Goal: Information Seeking & Learning: Learn about a topic

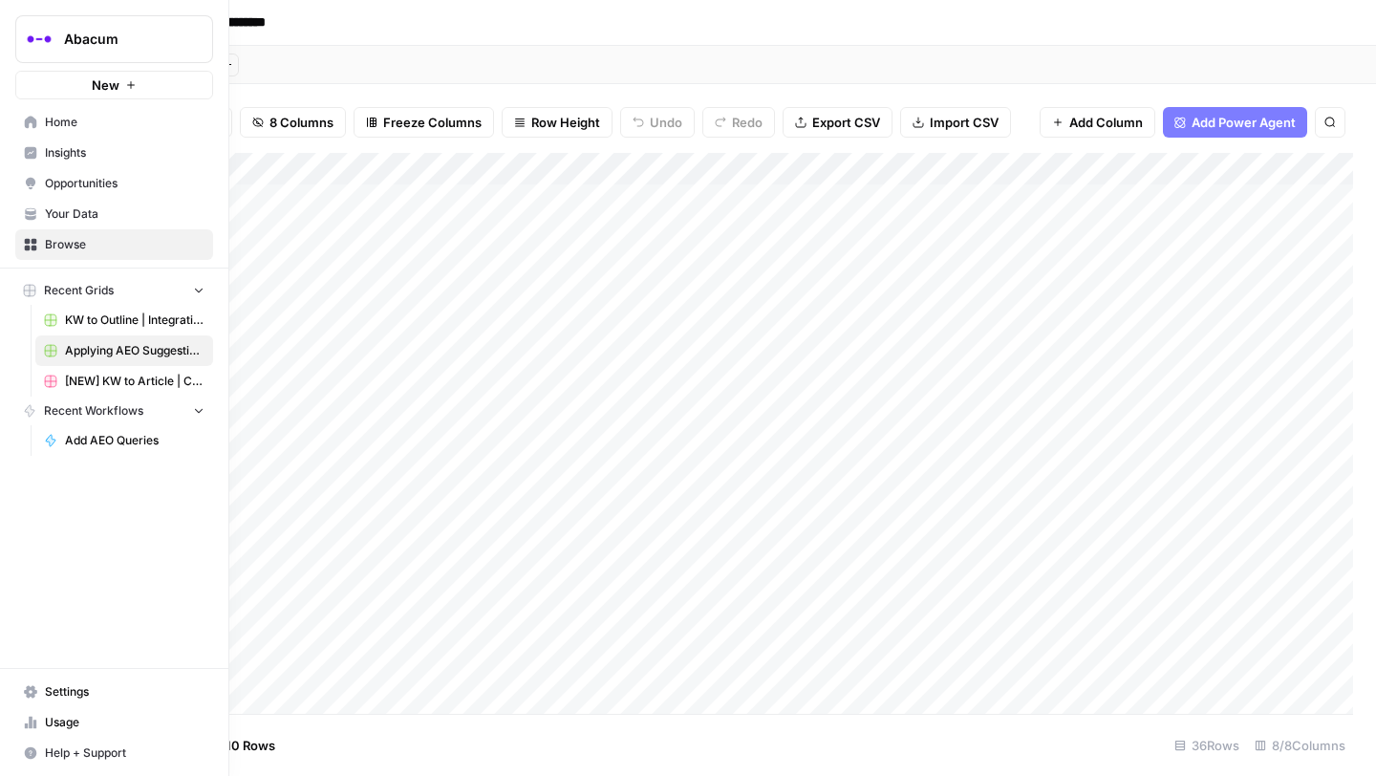
click at [26, 162] on link "Insights" at bounding box center [114, 153] width 198 height 31
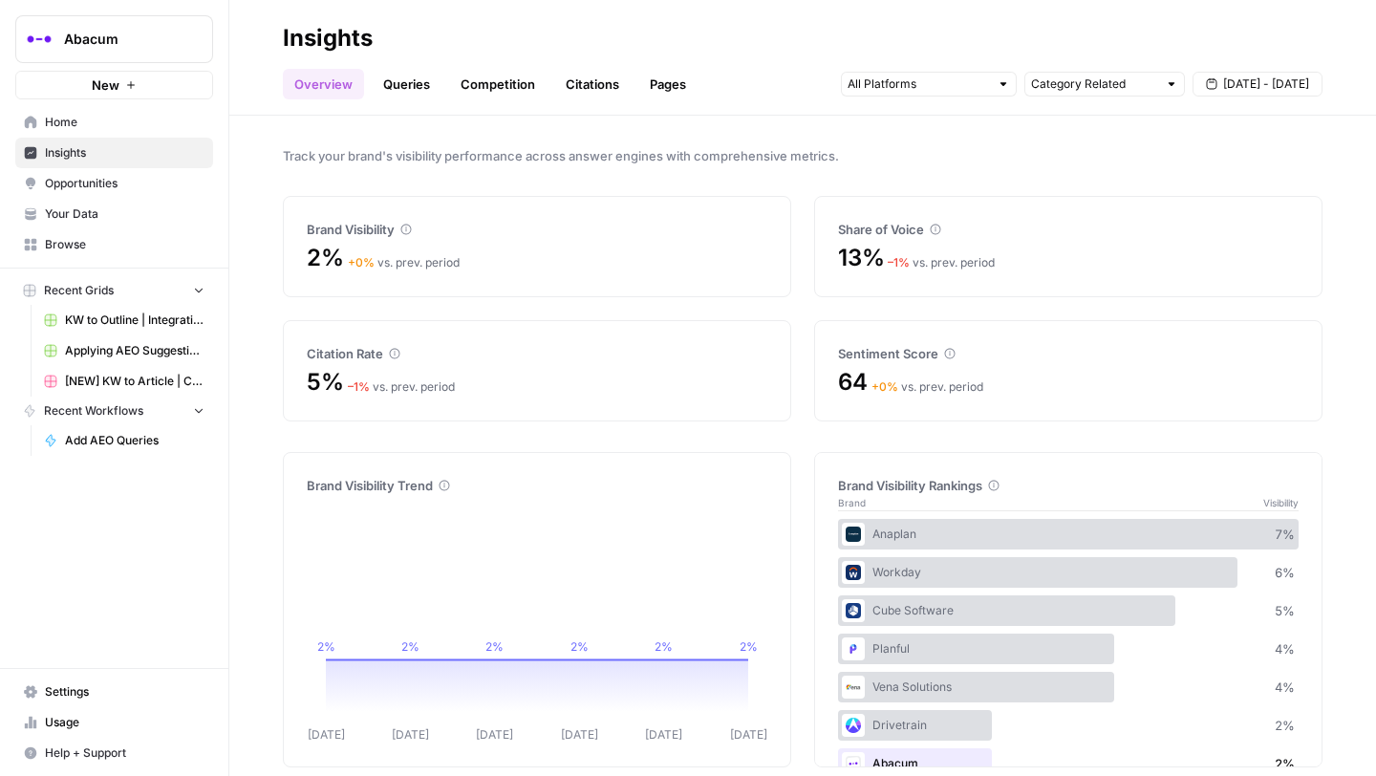
click at [400, 70] on link "Queries" at bounding box center [407, 84] width 70 height 31
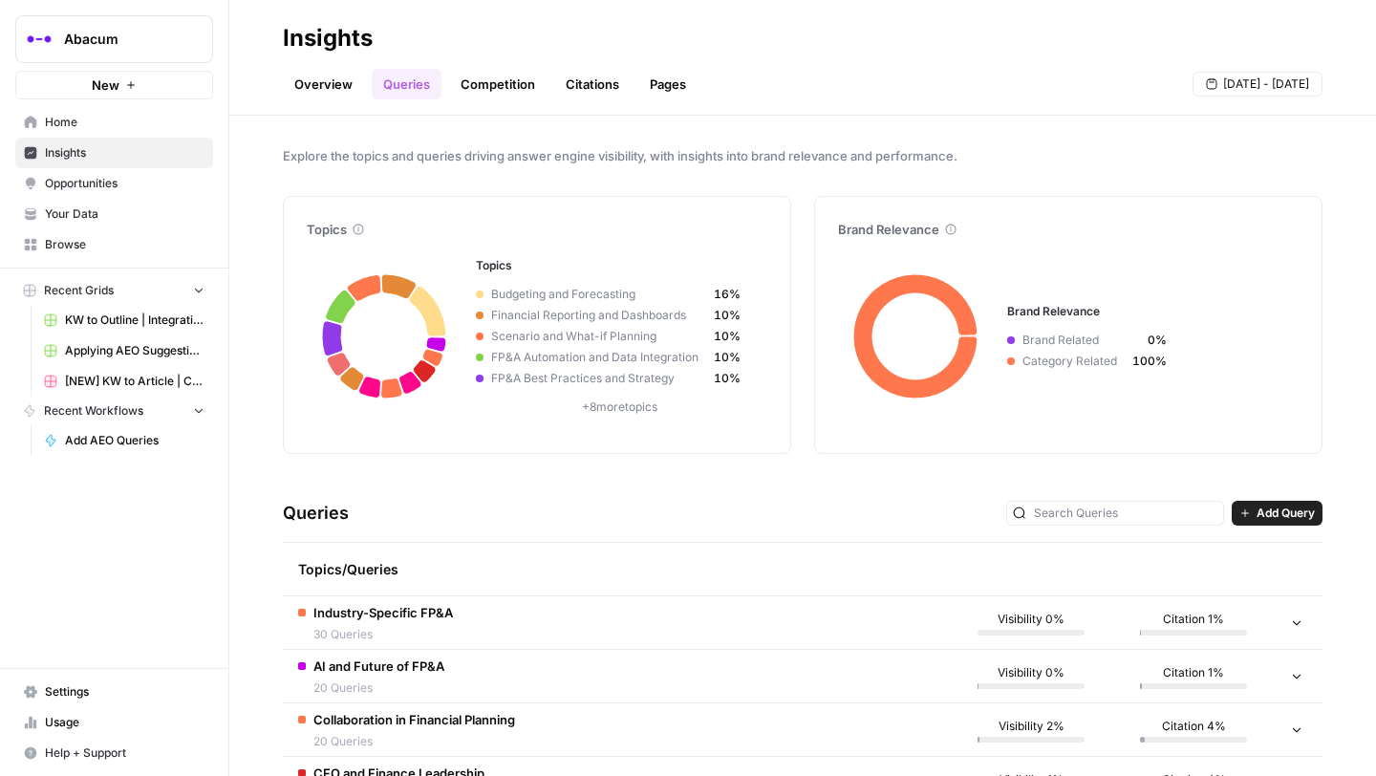
click at [314, 87] on link "Overview" at bounding box center [323, 84] width 81 height 31
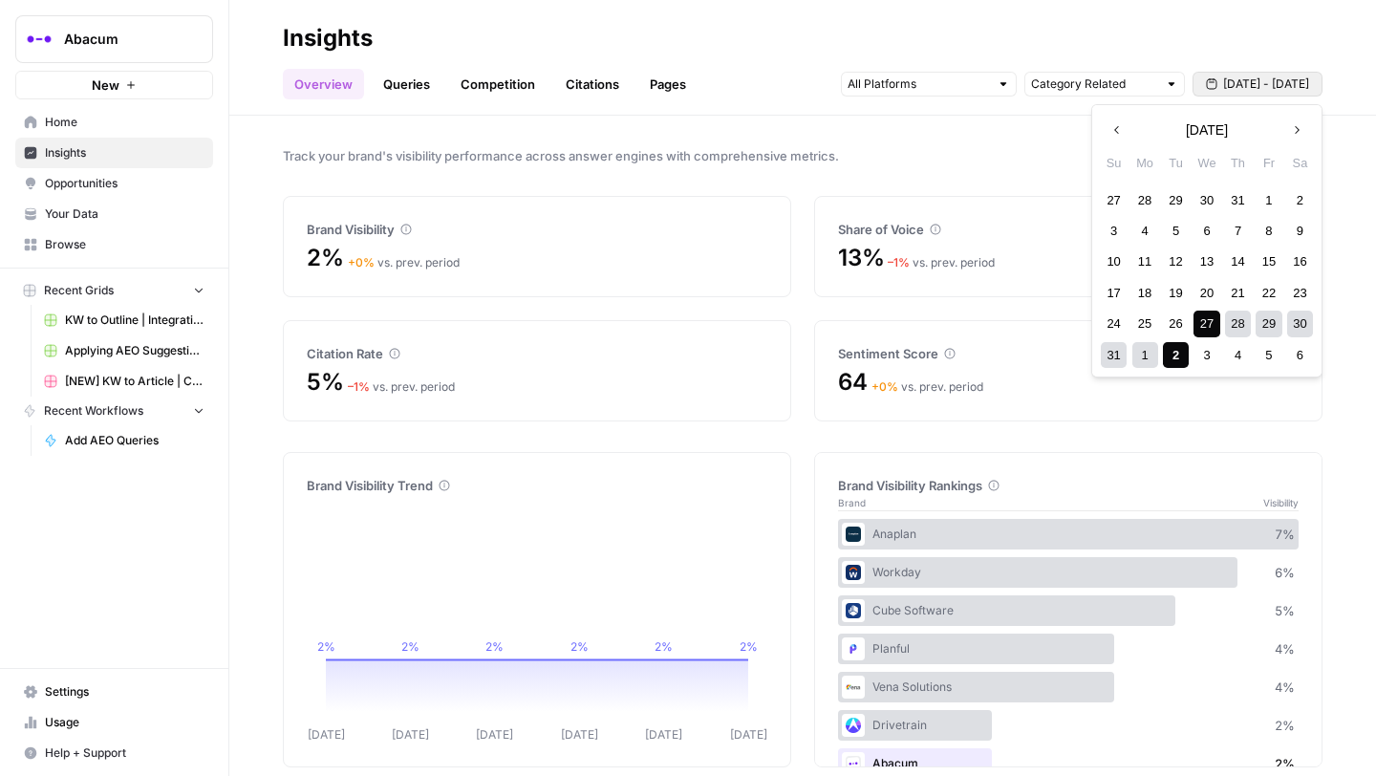
click at [1212, 83] on icon "button" at bounding box center [1211, 83] width 11 height 11
click at [1272, 201] on div "1" at bounding box center [1268, 200] width 26 height 26
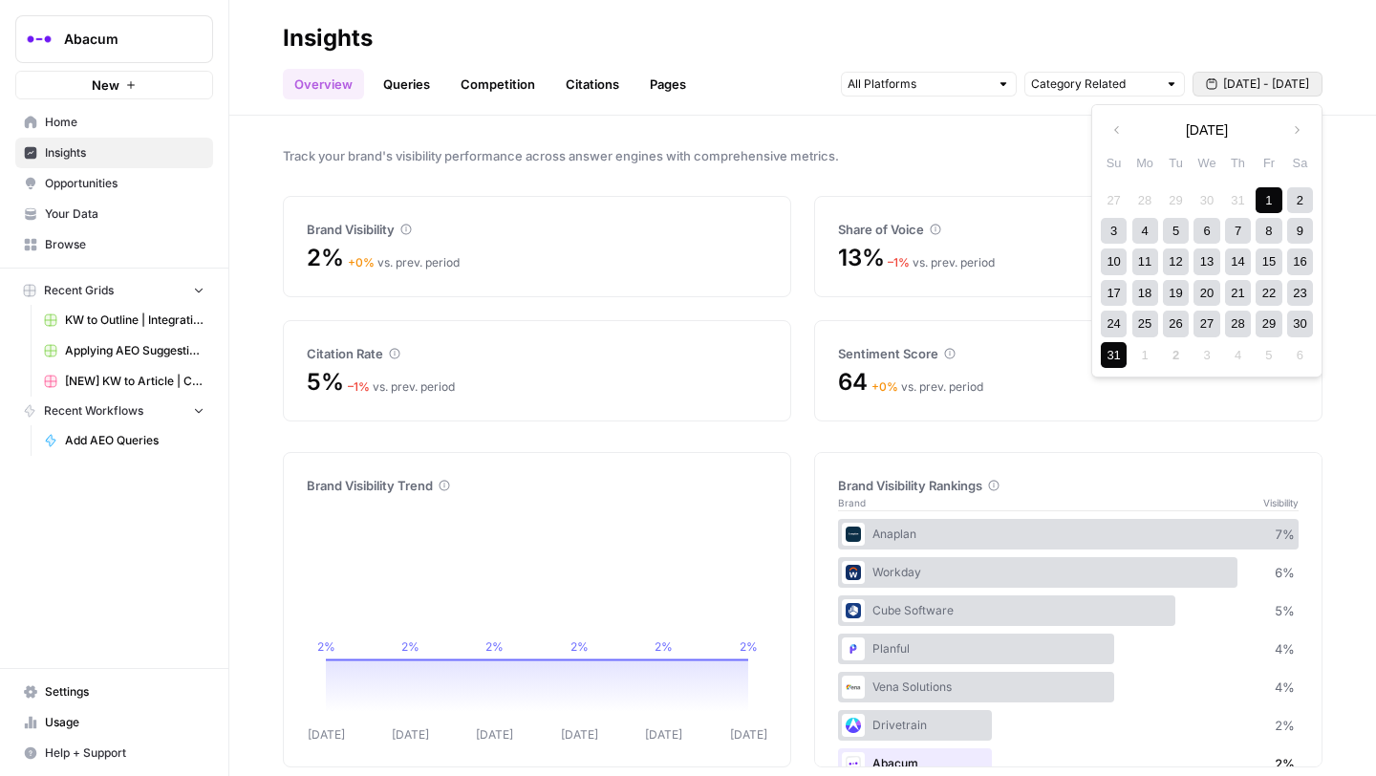
click at [1114, 357] on div "31" at bounding box center [1113, 355] width 26 height 26
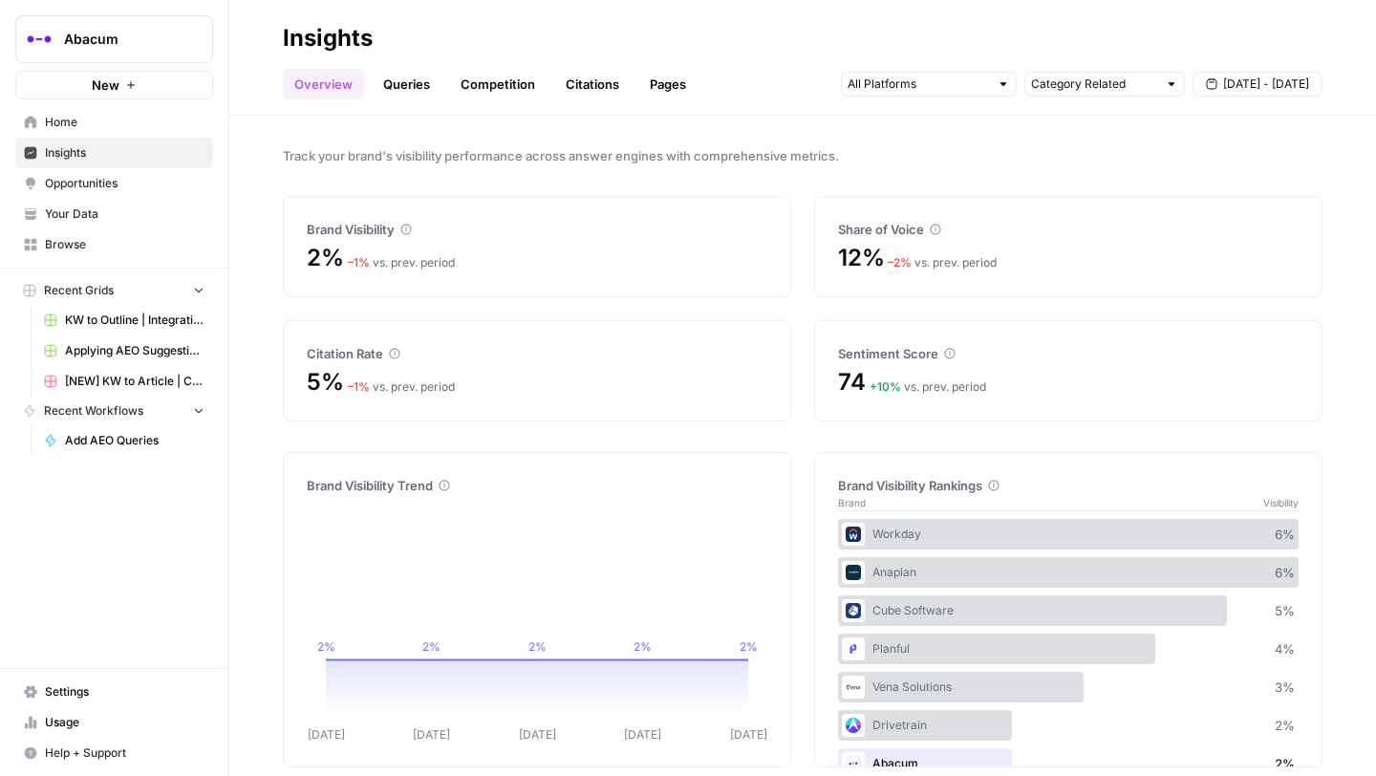
click at [584, 84] on link "Citations" at bounding box center [592, 84] width 76 height 31
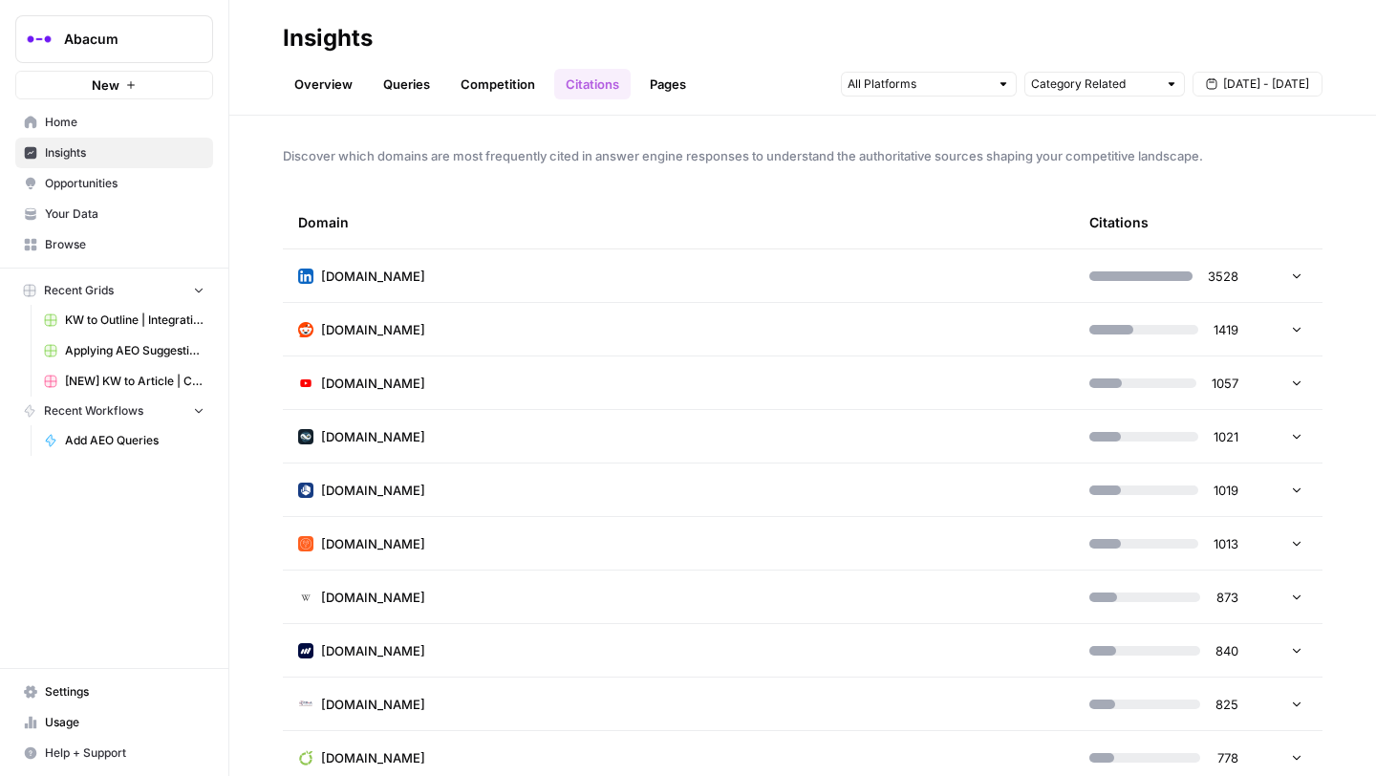
click at [521, 90] on link "Competition" at bounding box center [497, 84] width 97 height 31
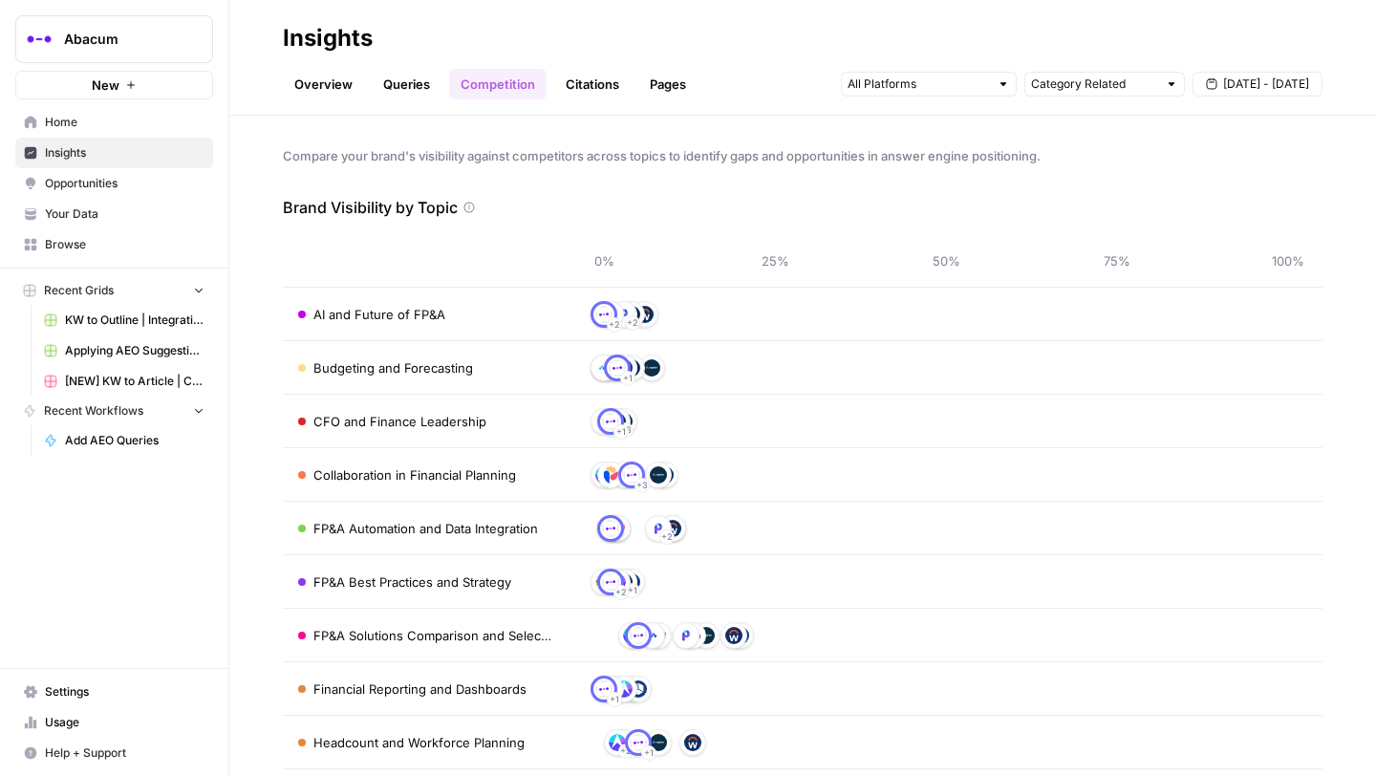
click at [882, 70] on div "Category Related Aug 1 - Aug 31" at bounding box center [1081, 84] width 481 height 31
click at [882, 88] on input "text" at bounding box center [917, 84] width 141 height 19
click at [324, 92] on link "Overview" at bounding box center [323, 84] width 81 height 31
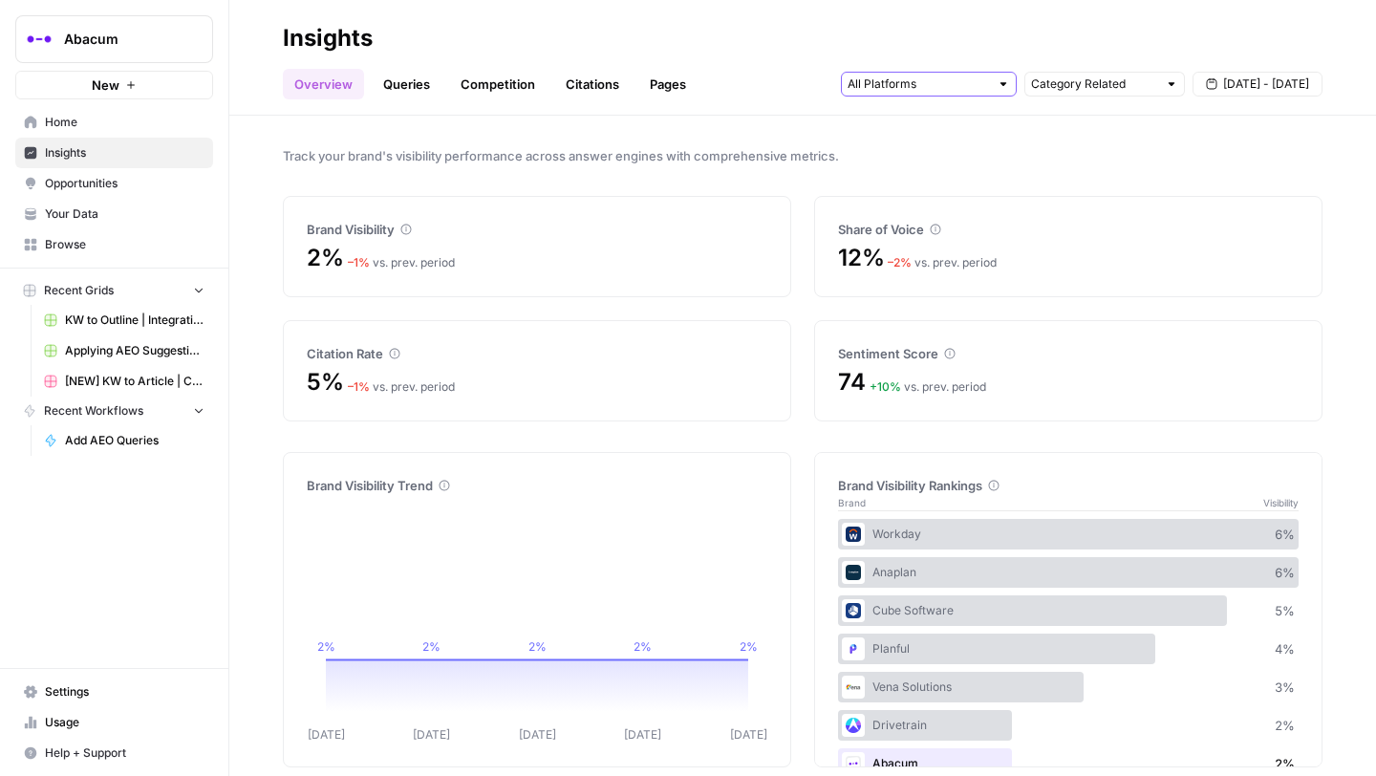
click at [906, 79] on input "text" at bounding box center [917, 84] width 141 height 19
click at [908, 146] on span "ChatGPT" at bounding box center [926, 152] width 97 height 19
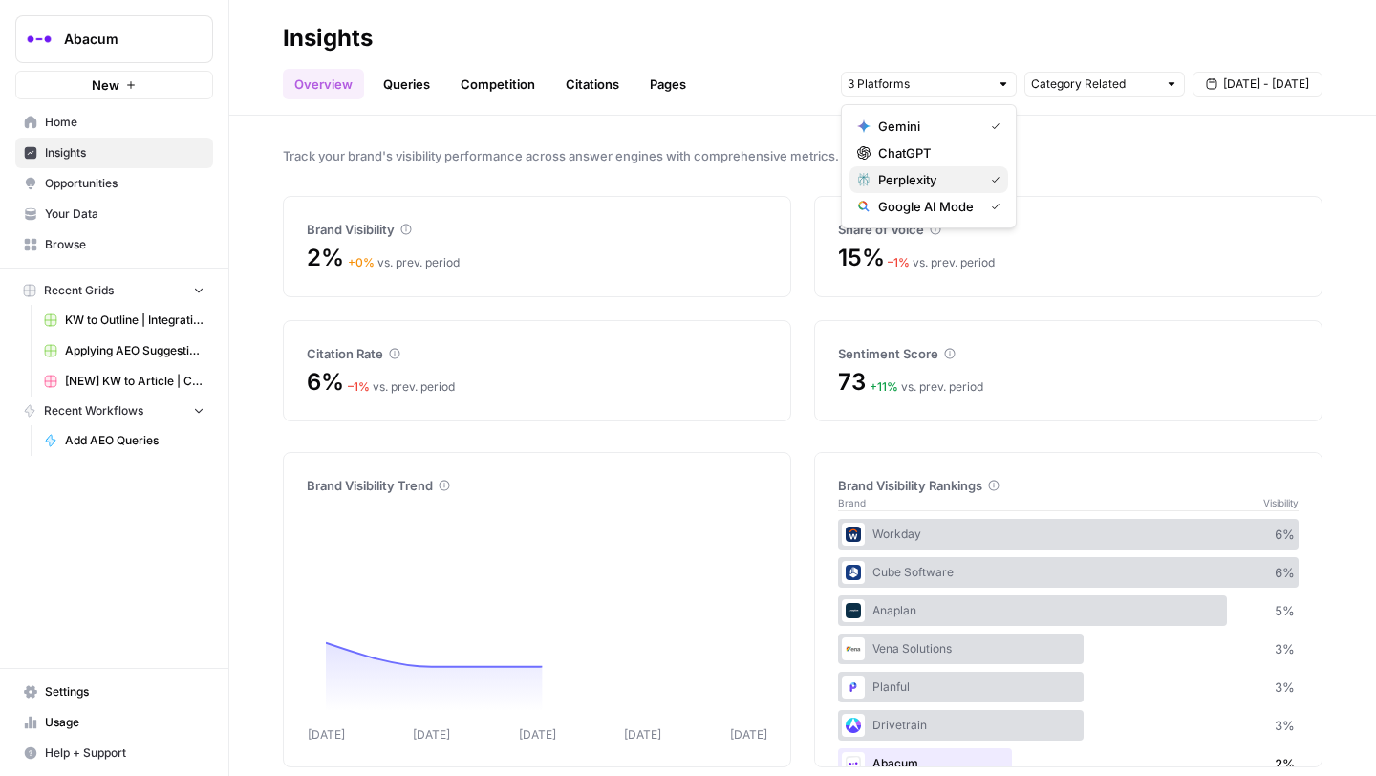
click at [908, 176] on span "Perplexity" at bounding box center [926, 179] width 97 height 19
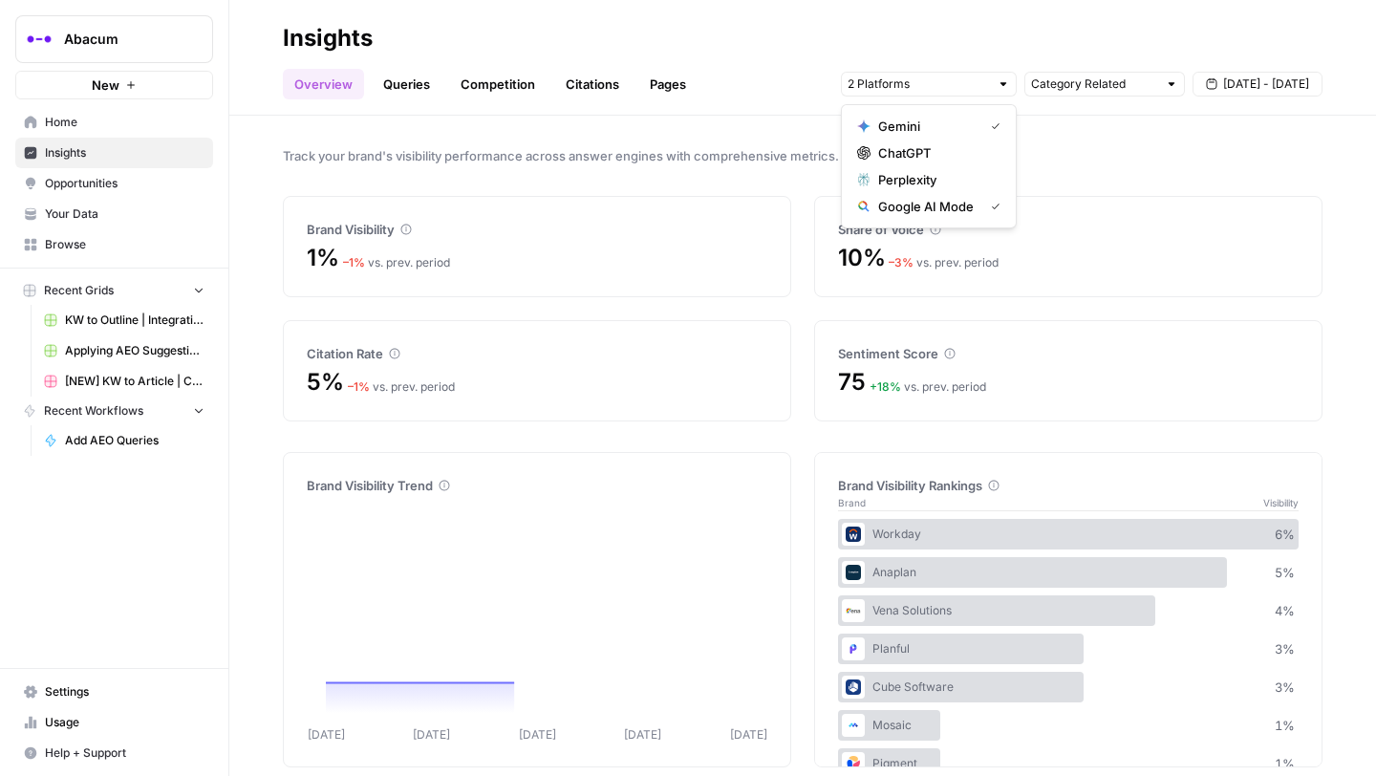
click at [910, 222] on div "Gemini ChatGPT Perplexity Google AI Mode" at bounding box center [929, 166] width 176 height 124
click at [912, 211] on span "Google AI Mode" at bounding box center [926, 206] width 97 height 19
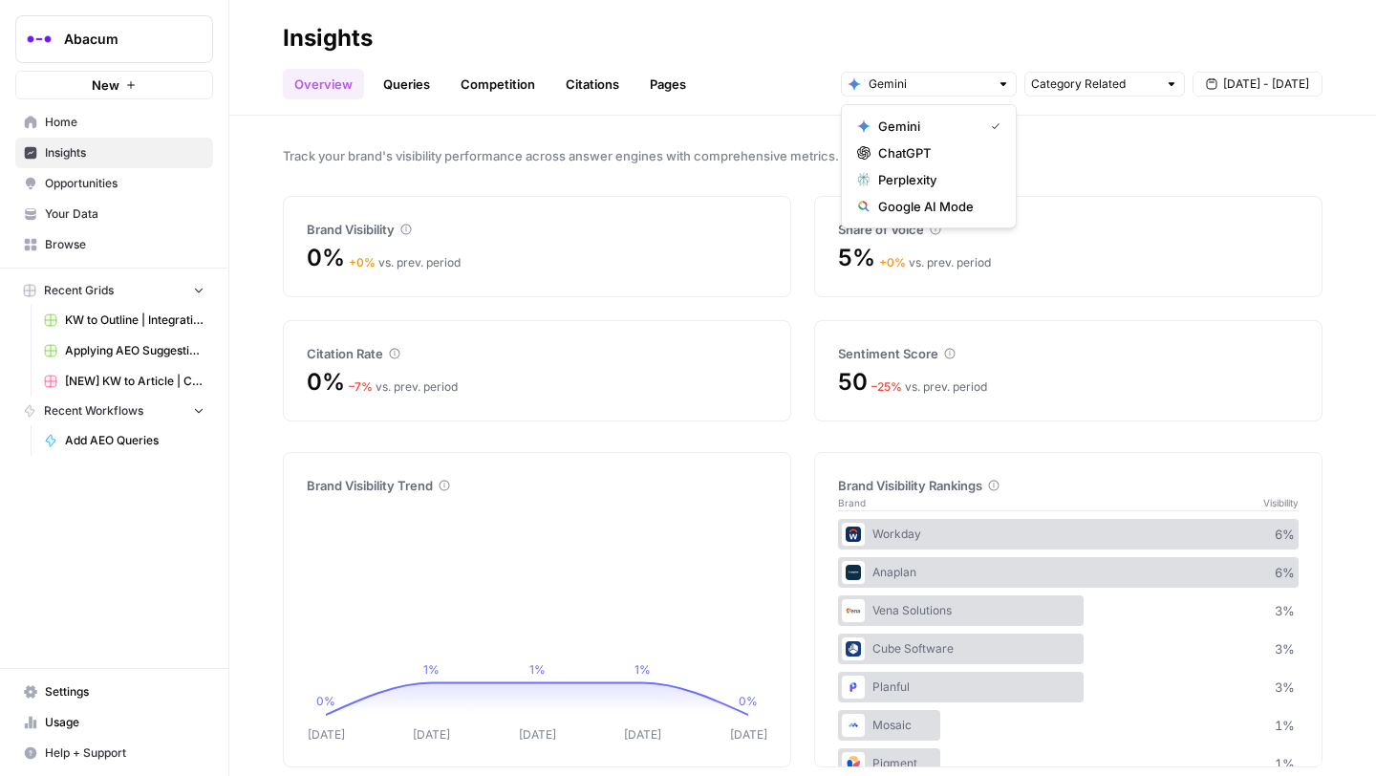
click at [751, 53] on h2 "Insights" at bounding box center [802, 38] width 1039 height 31
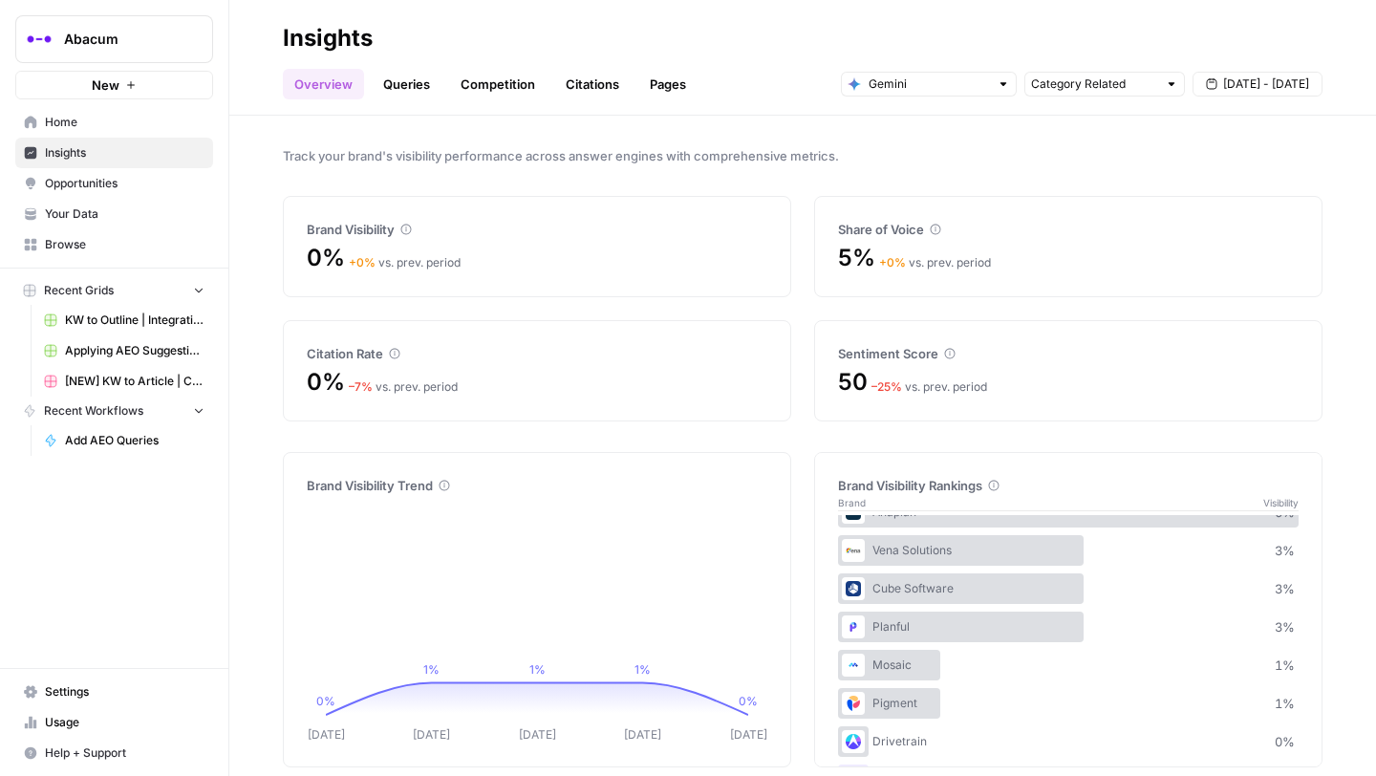
scroll to position [112, 0]
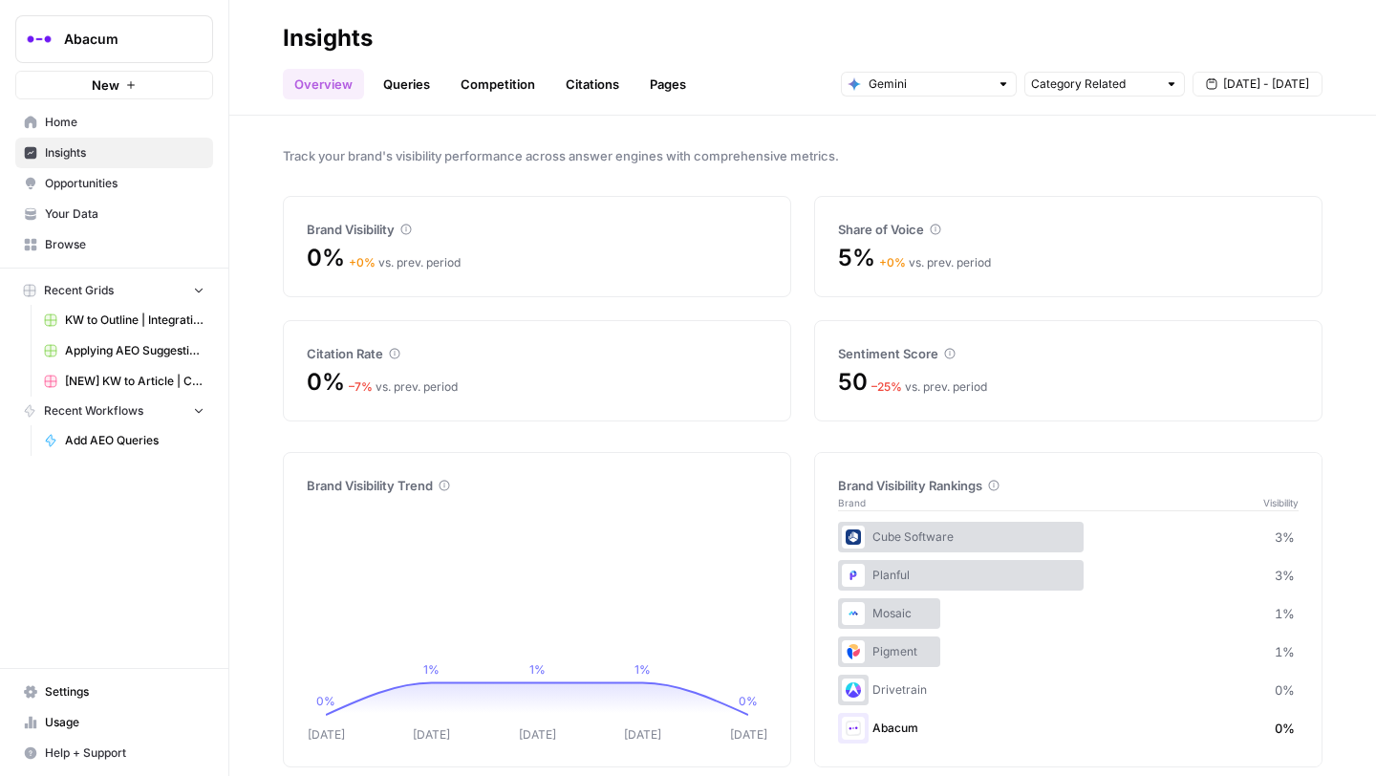
click at [880, 726] on div "Abacum 0 %" at bounding box center [1068, 728] width 460 height 31
click at [940, 86] on input "text" at bounding box center [928, 84] width 120 height 19
click at [931, 144] on span "ChatGPT" at bounding box center [935, 152] width 115 height 19
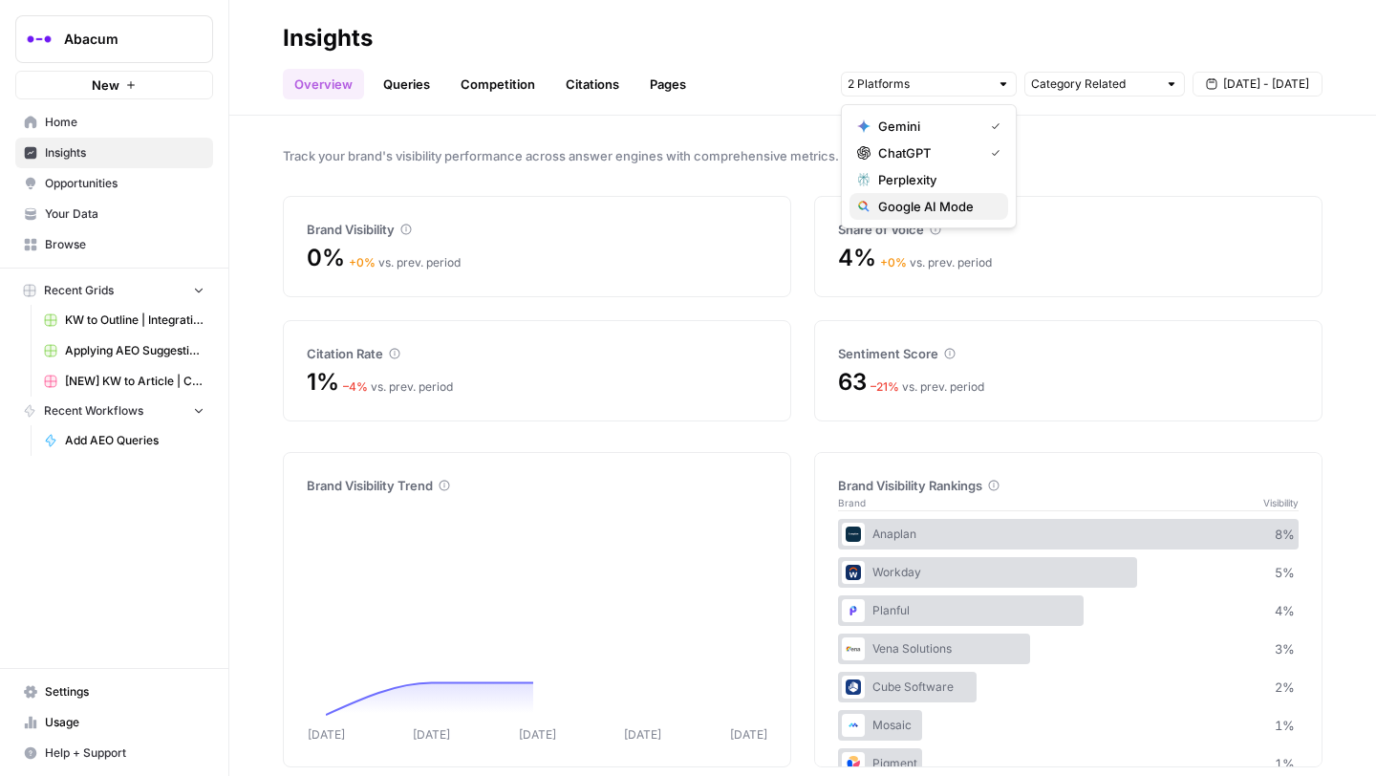
click at [933, 201] on span "Google AI Mode" at bounding box center [935, 206] width 115 height 19
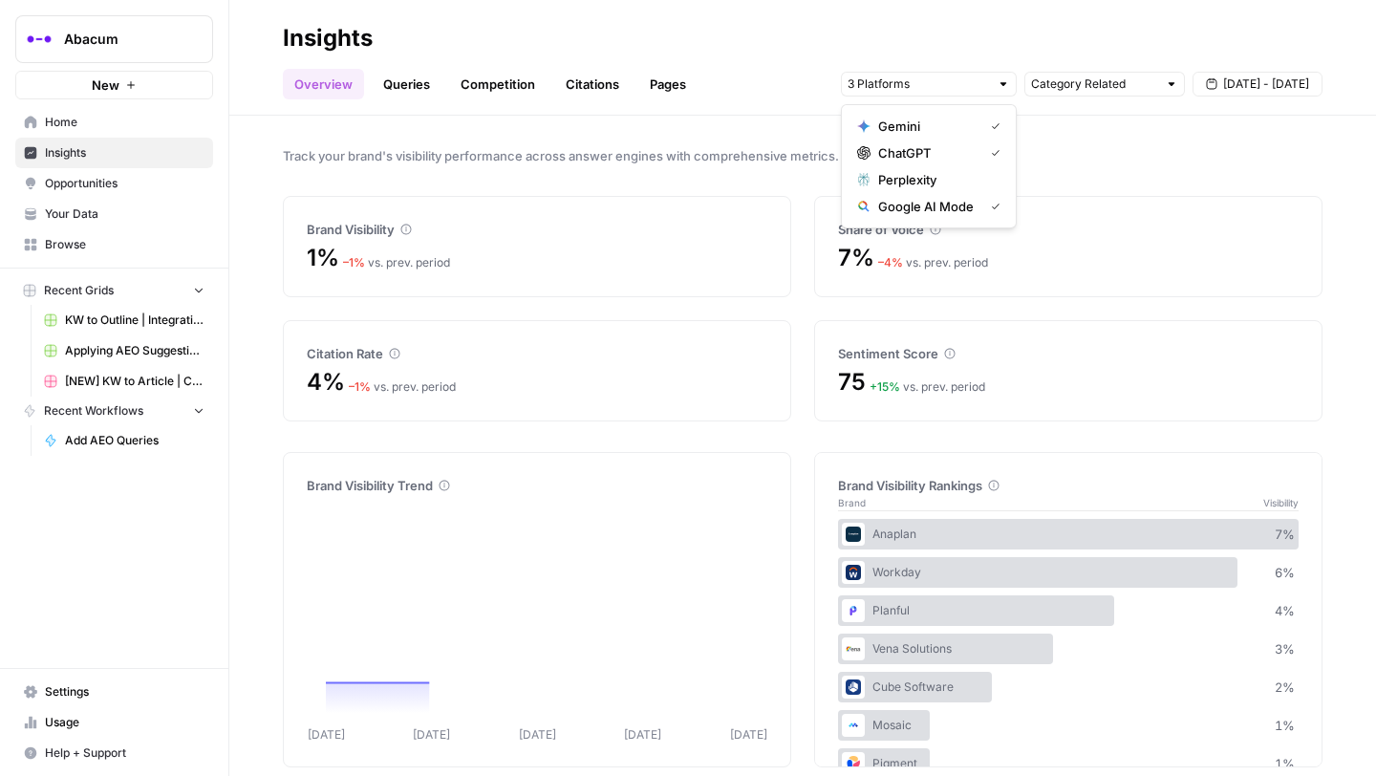
click at [922, 176] on span "Perplexity" at bounding box center [935, 179] width 115 height 19
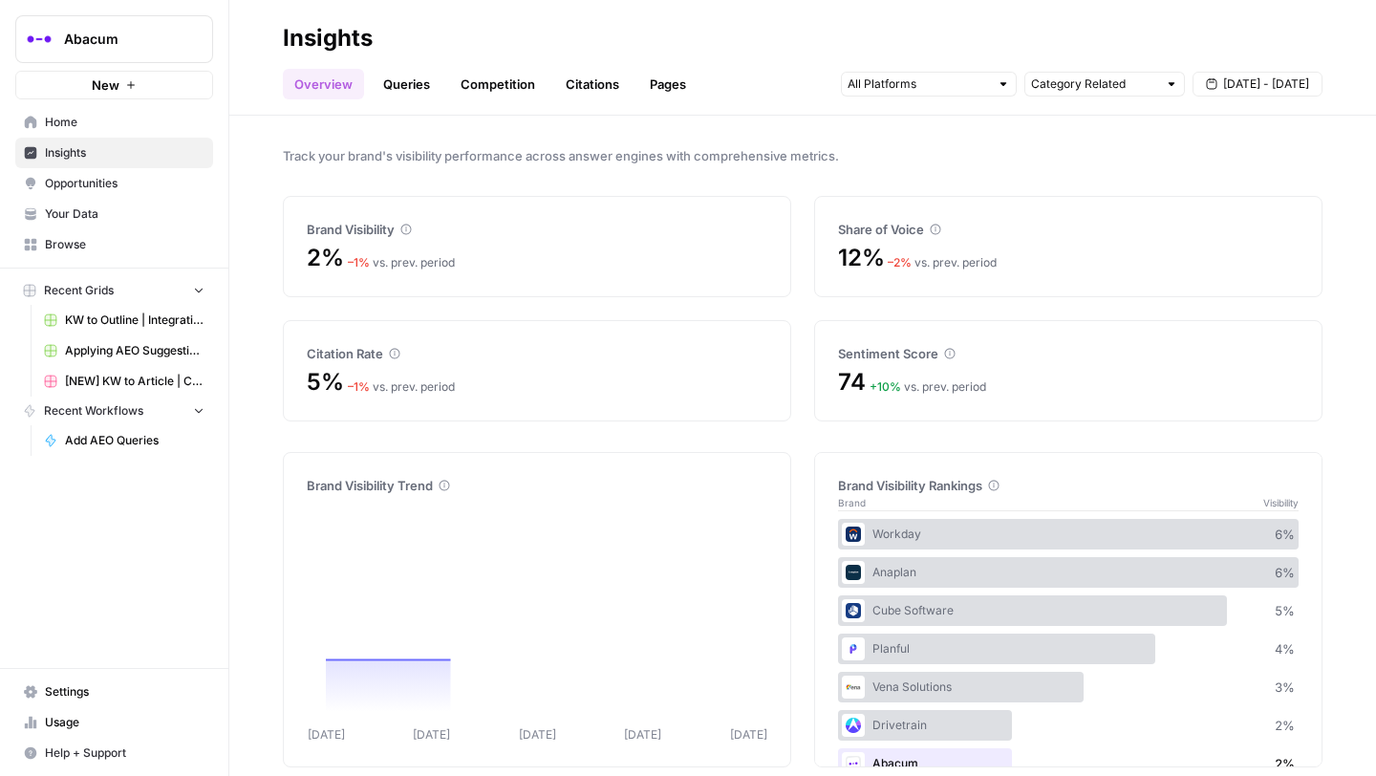
click at [1104, 35] on h2 "Insights" at bounding box center [802, 38] width 1039 height 31
click at [90, 197] on link "Opportunities" at bounding box center [114, 183] width 198 height 31
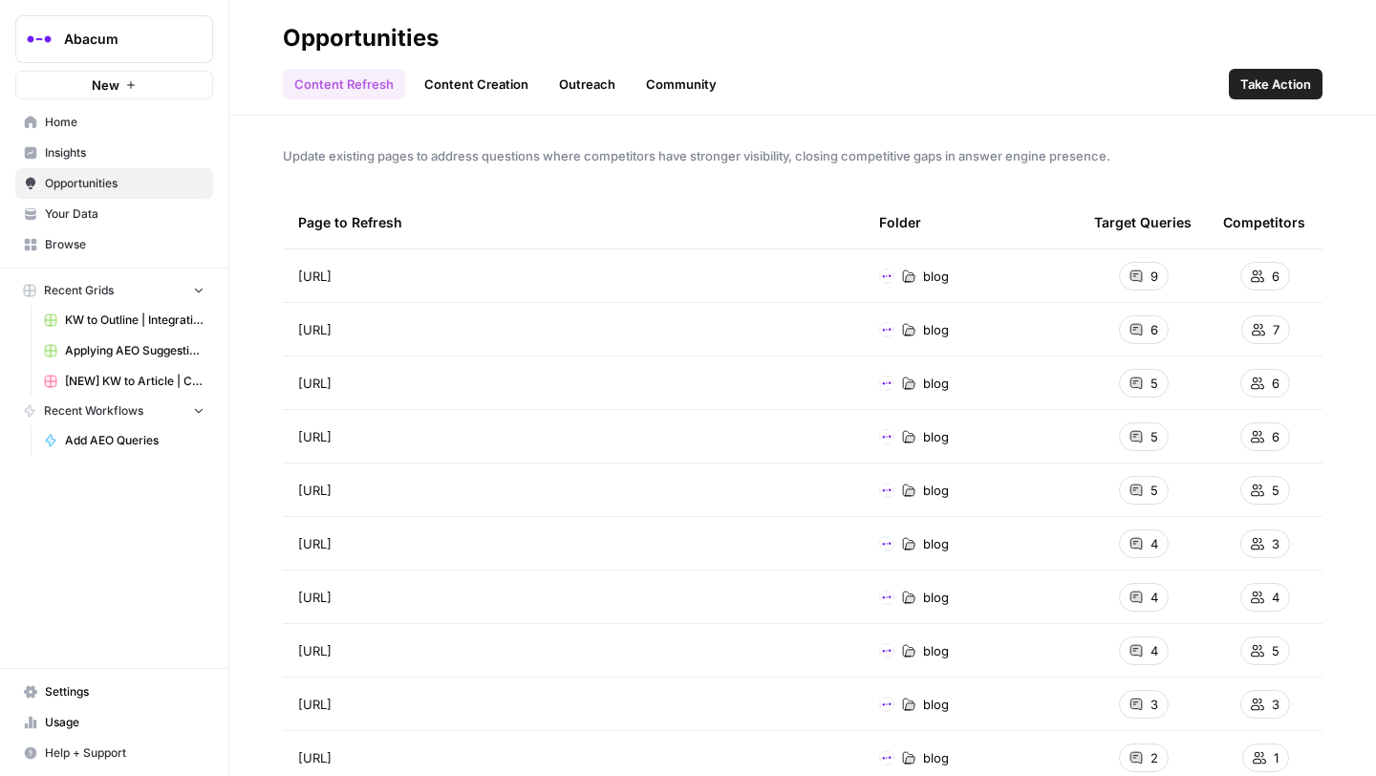
click at [486, 80] on link "Content Creation" at bounding box center [476, 84] width 127 height 31
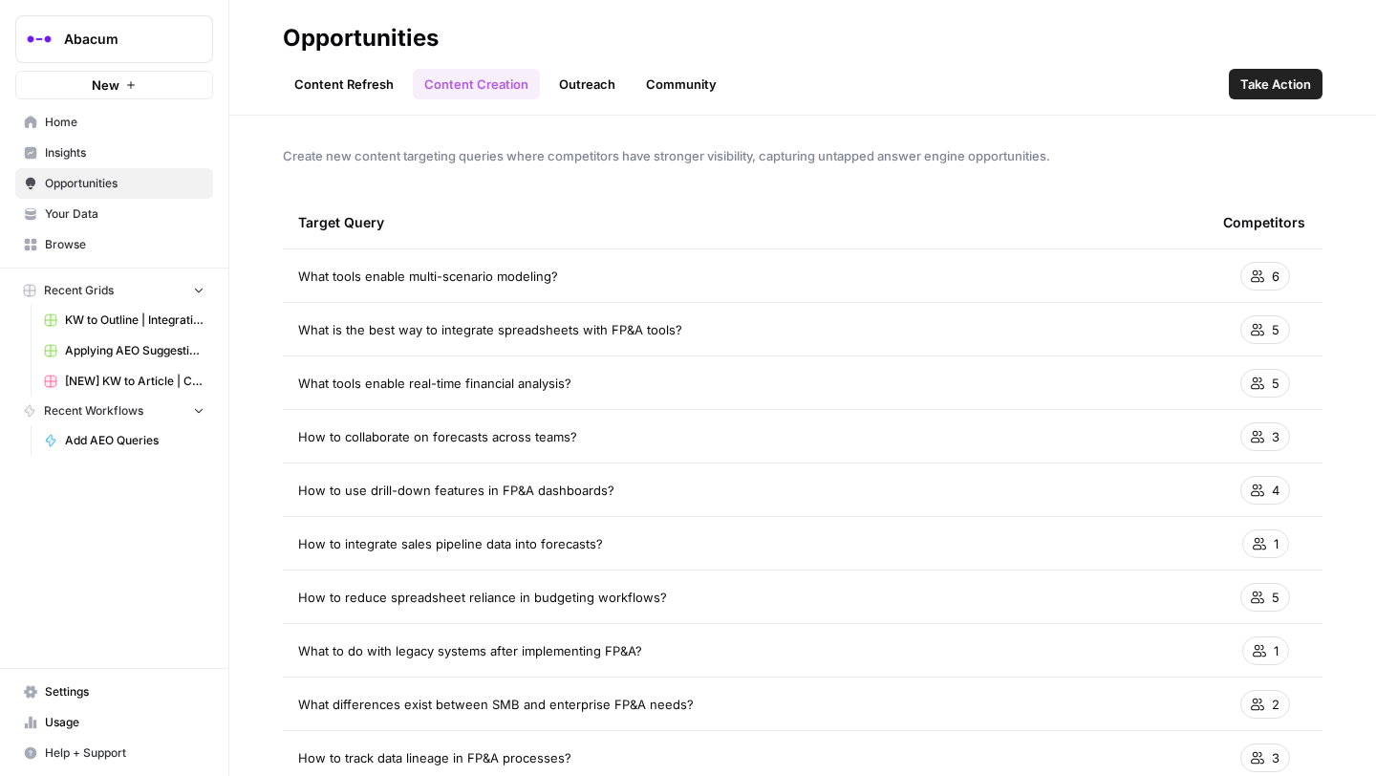
click at [367, 82] on link "Content Refresh" at bounding box center [344, 84] width 122 height 31
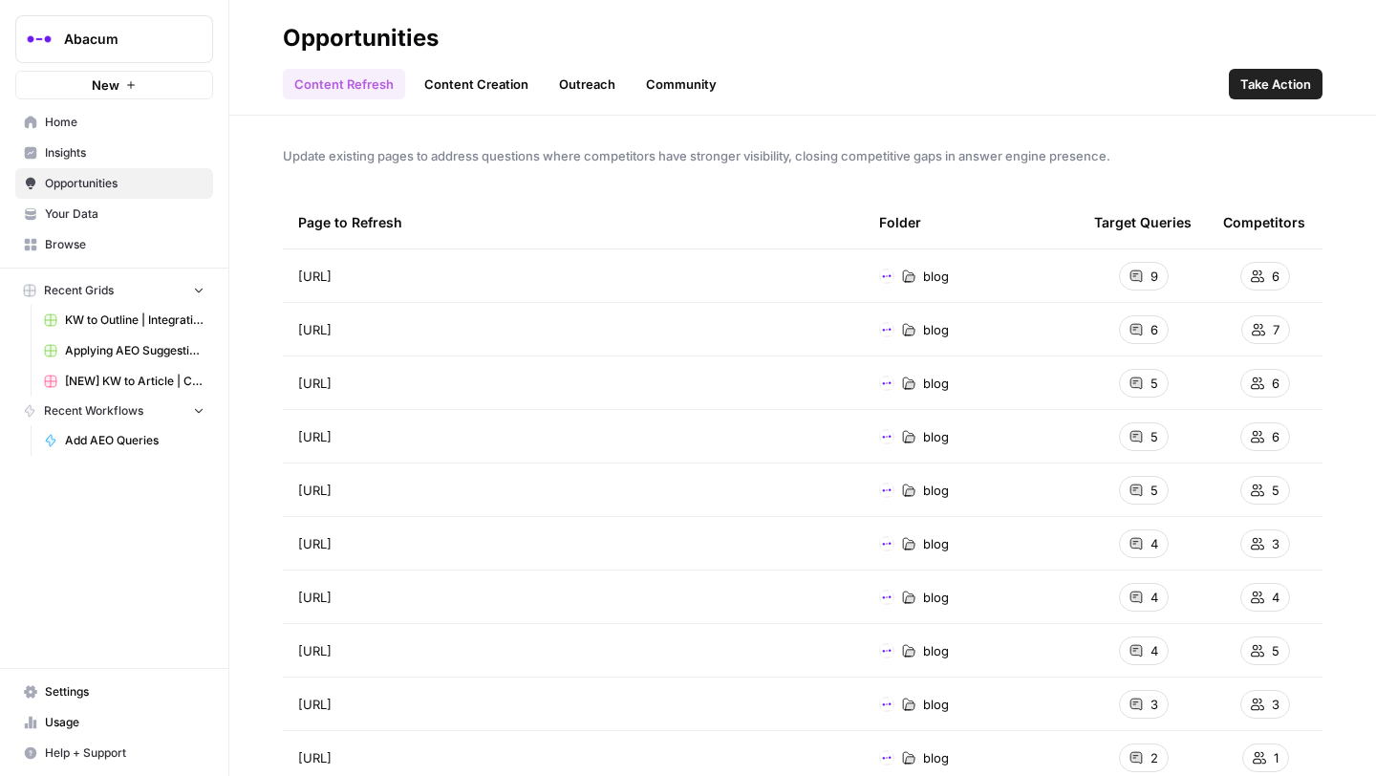
click at [483, 86] on link "Content Creation" at bounding box center [476, 84] width 127 height 31
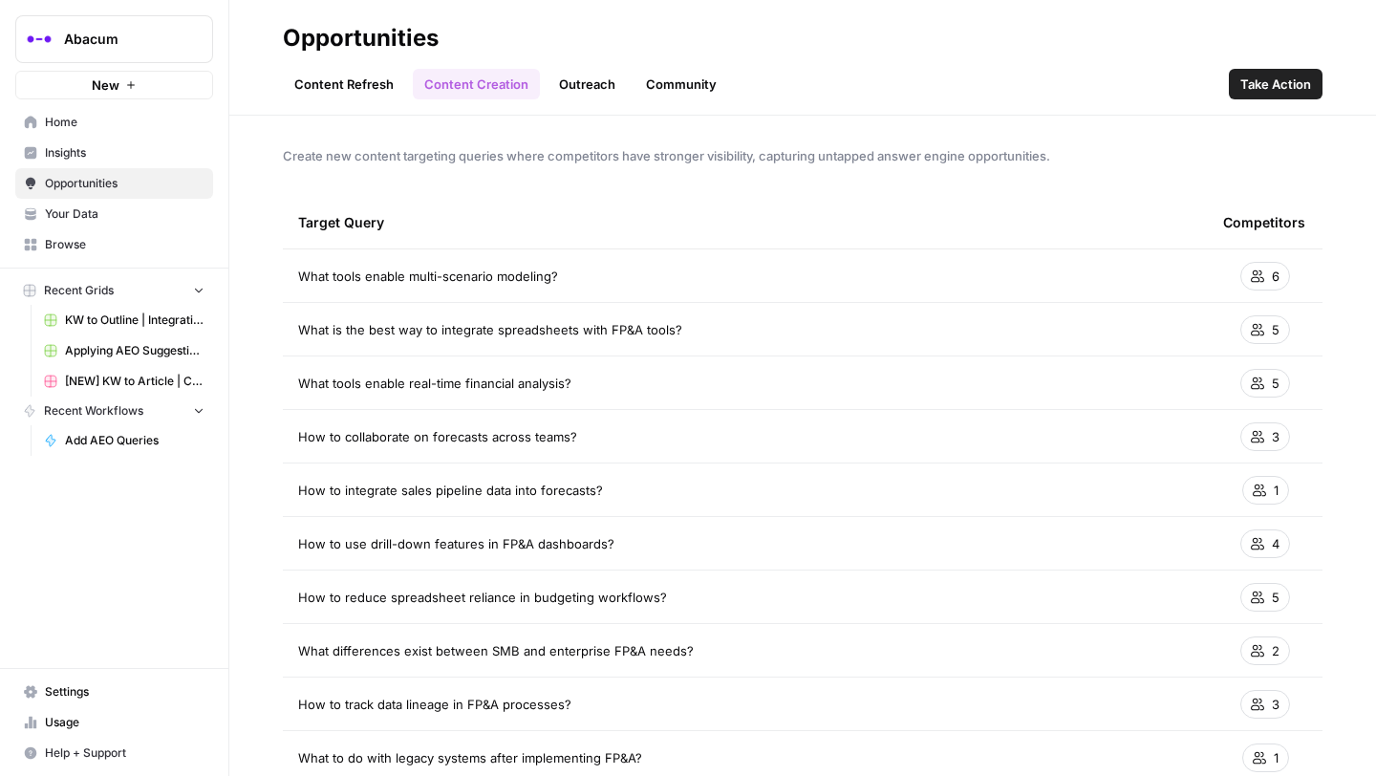
click at [111, 143] on link "Insights" at bounding box center [114, 153] width 198 height 31
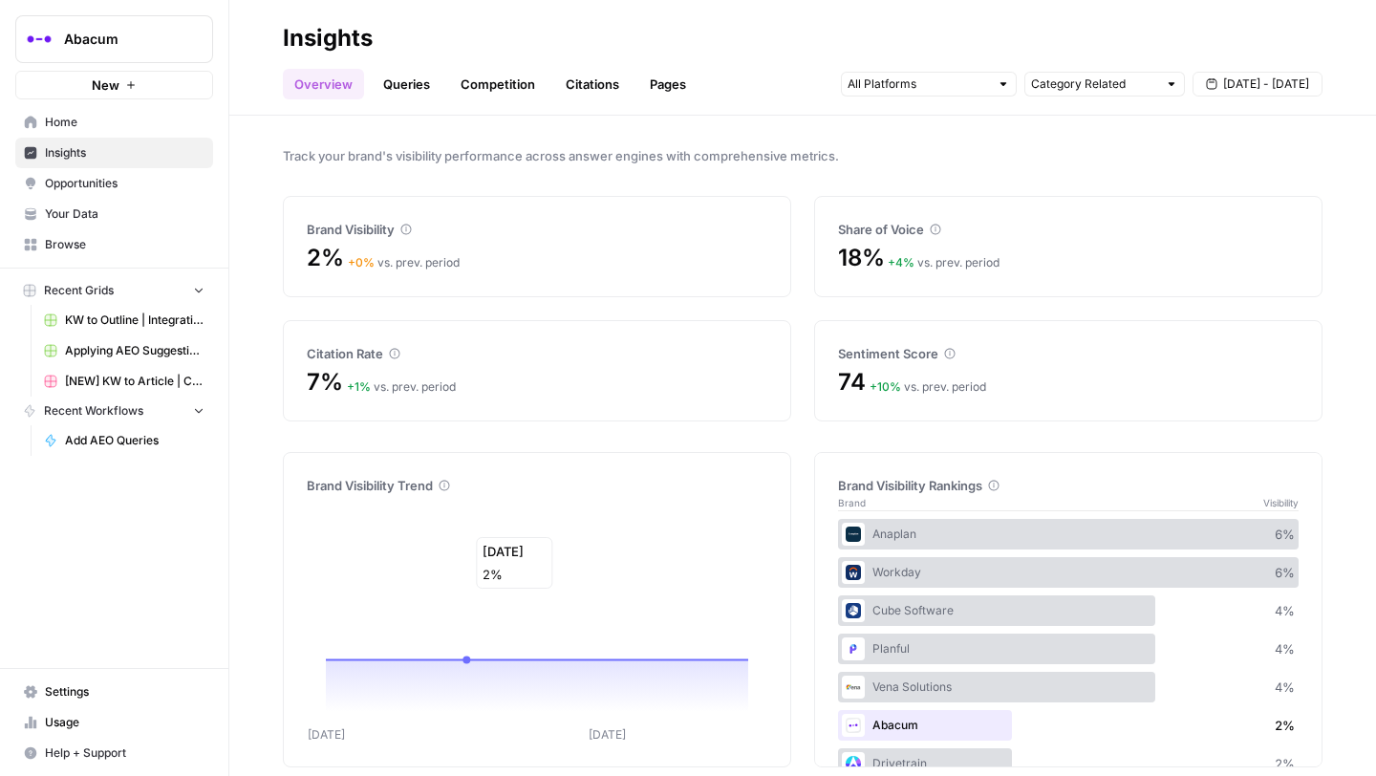
scroll to position [22, 0]
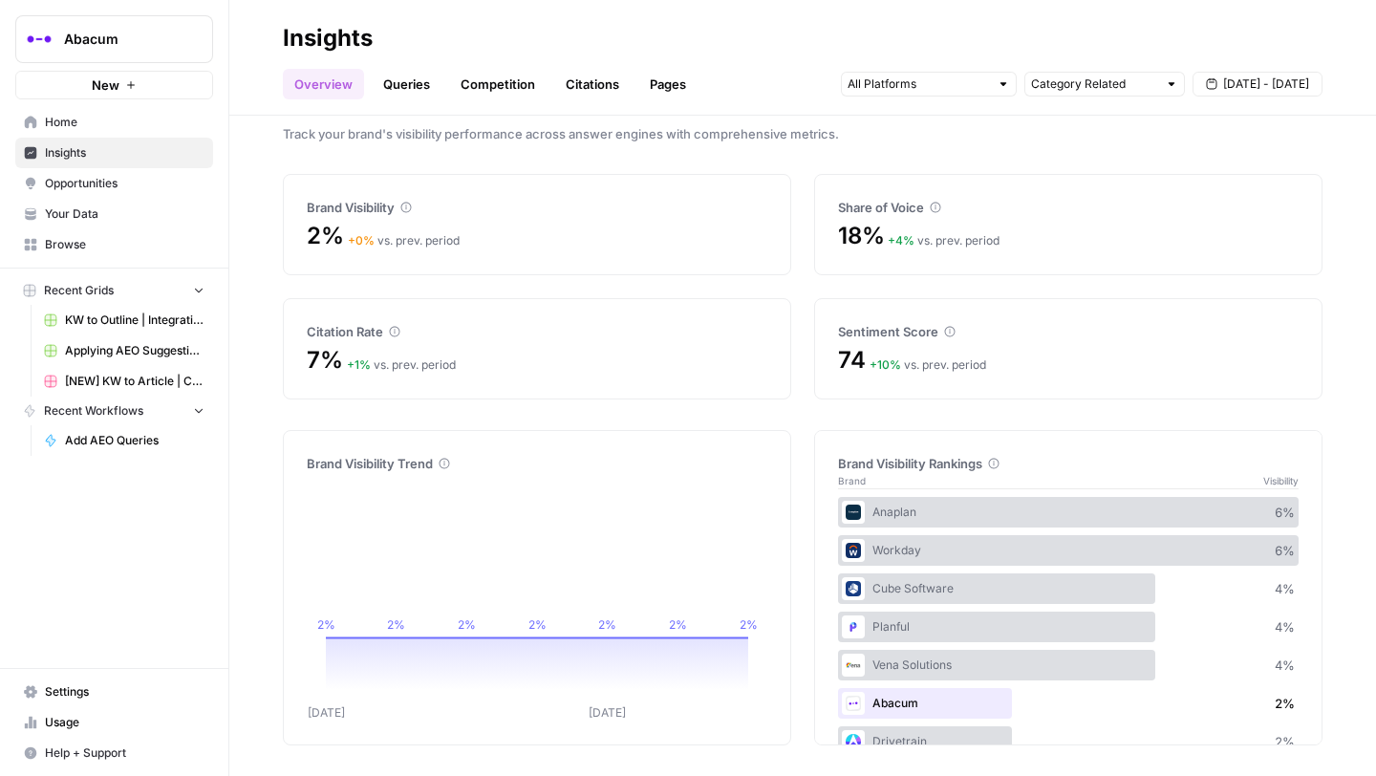
click at [1279, 92] on span "Aug 27 - Sep 2" at bounding box center [1266, 83] width 86 height 17
click at [1136, 81] on input "text" at bounding box center [1094, 84] width 126 height 19
click at [1123, 126] on span "All Queries" at bounding box center [1100, 126] width 120 height 19
type input "Category Related"
click at [1157, 82] on div "Category Related" at bounding box center [1104, 84] width 160 height 25
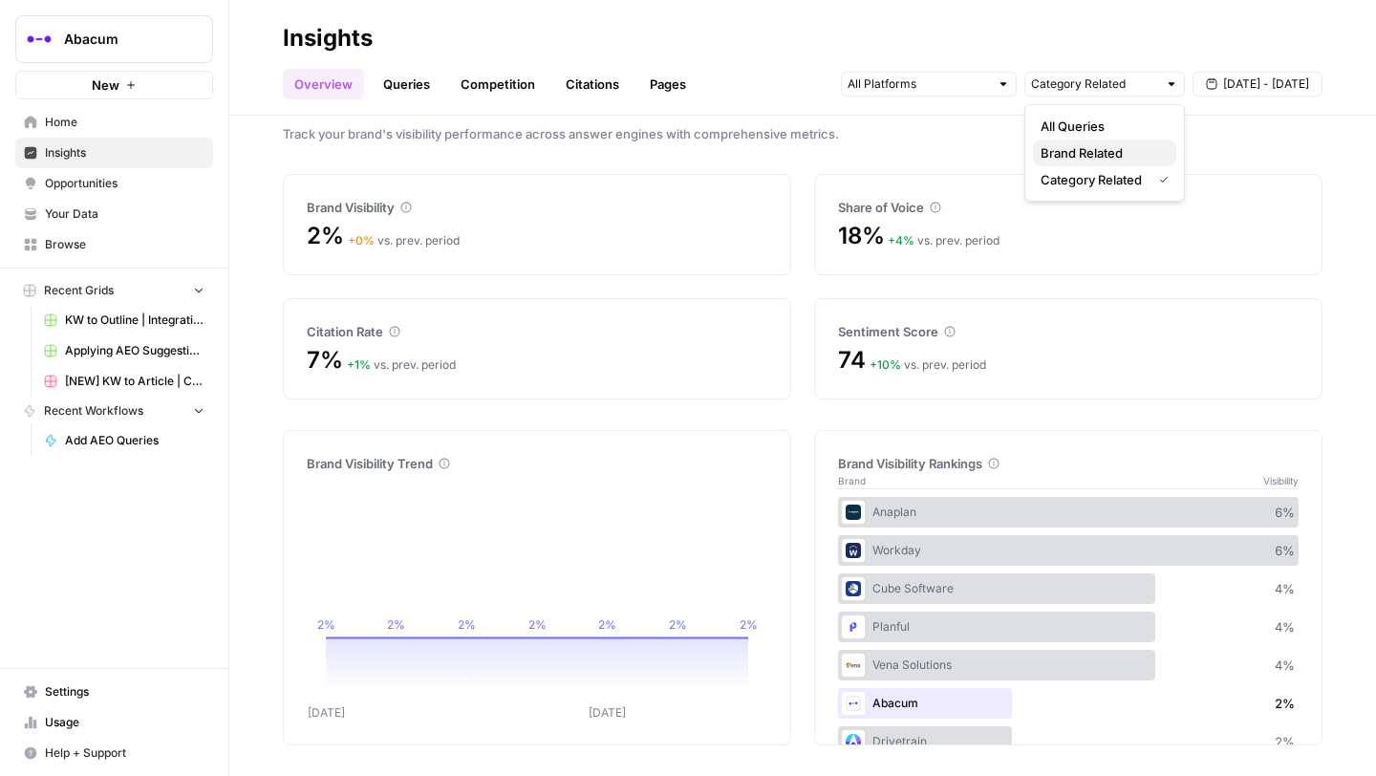
click at [1160, 147] on span "Brand Related" at bounding box center [1100, 152] width 120 height 19
type input "Brand Related"
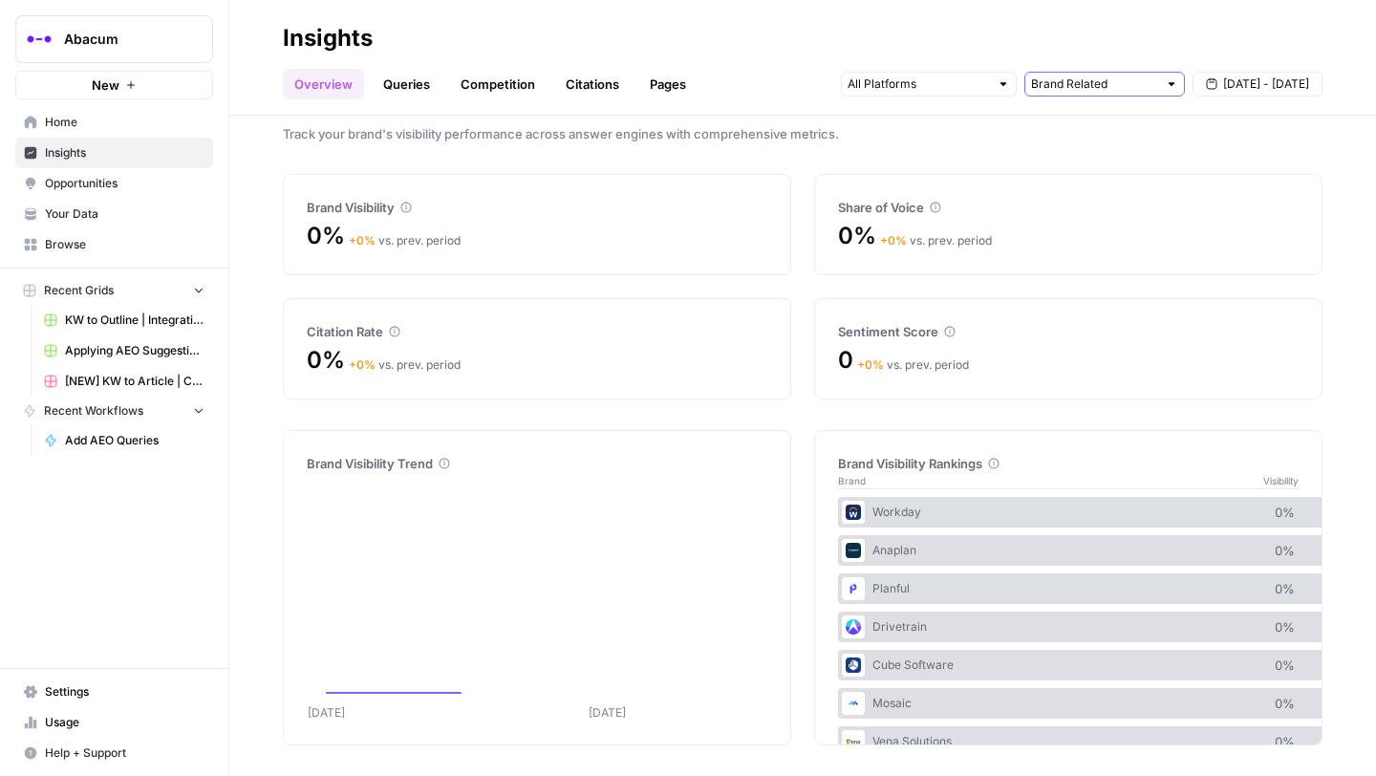
click at [1140, 79] on input "text" at bounding box center [1094, 84] width 126 height 19
click at [1146, 119] on span "All Queries" at bounding box center [1100, 126] width 120 height 19
type input "Category Related"
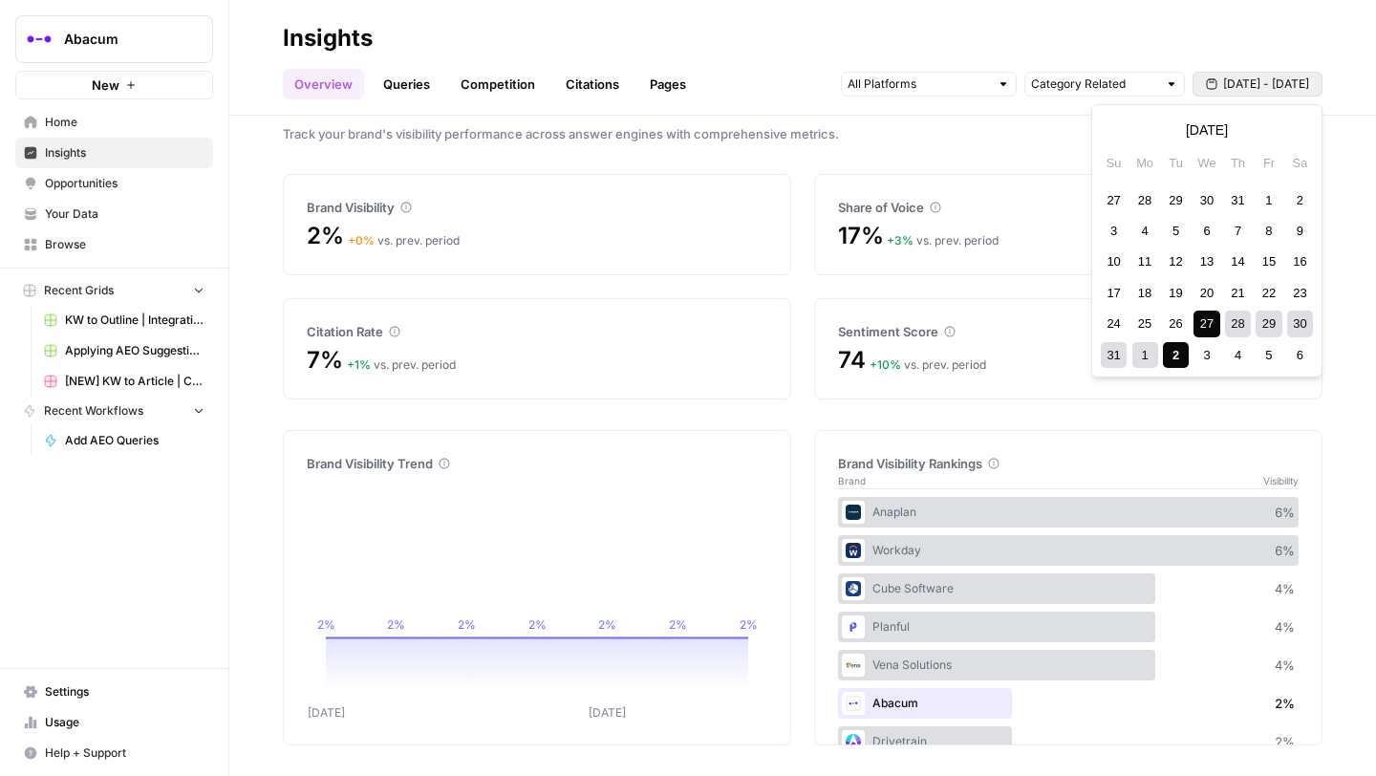
click at [1251, 82] on span "Aug 27 - Sep 2" at bounding box center [1266, 83] width 86 height 17
click at [1270, 199] on div "1" at bounding box center [1268, 200] width 26 height 26
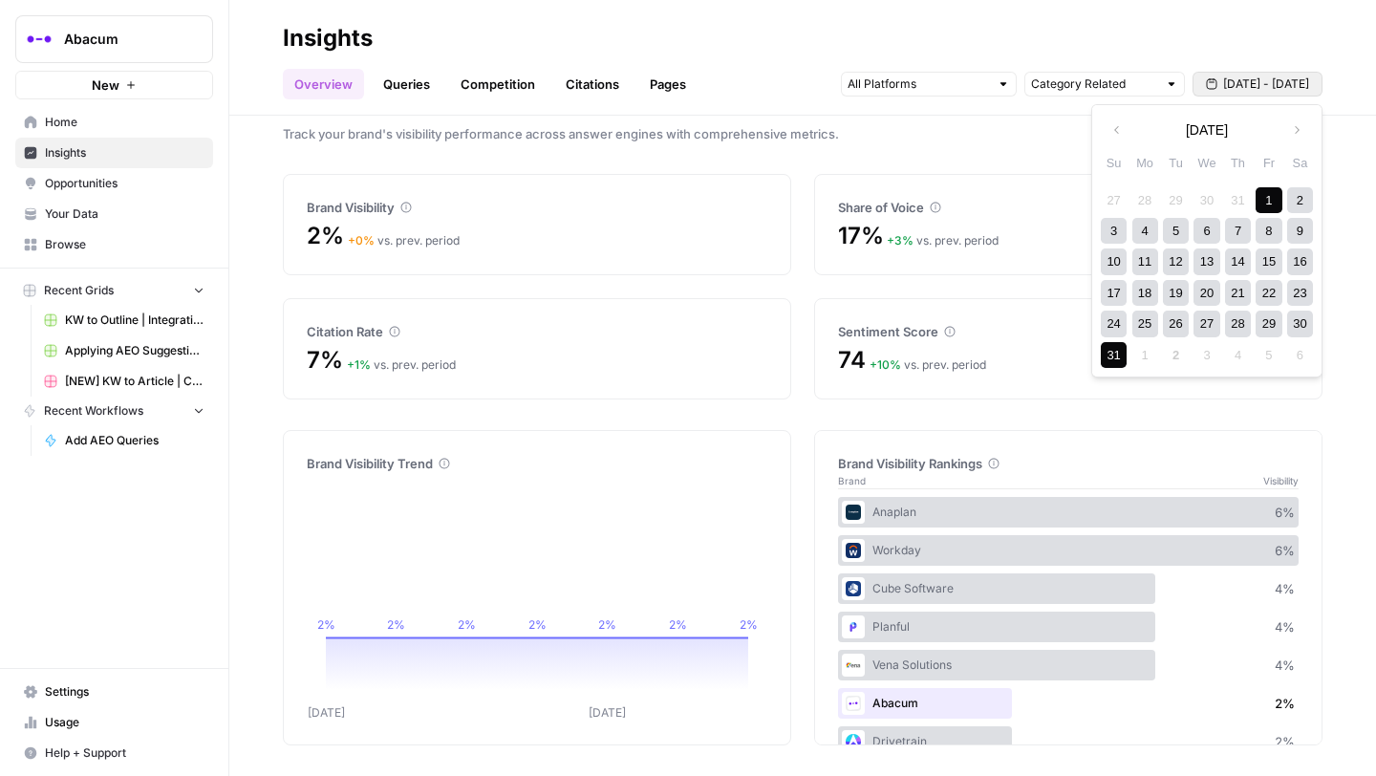
click at [1117, 356] on div "31" at bounding box center [1113, 355] width 26 height 26
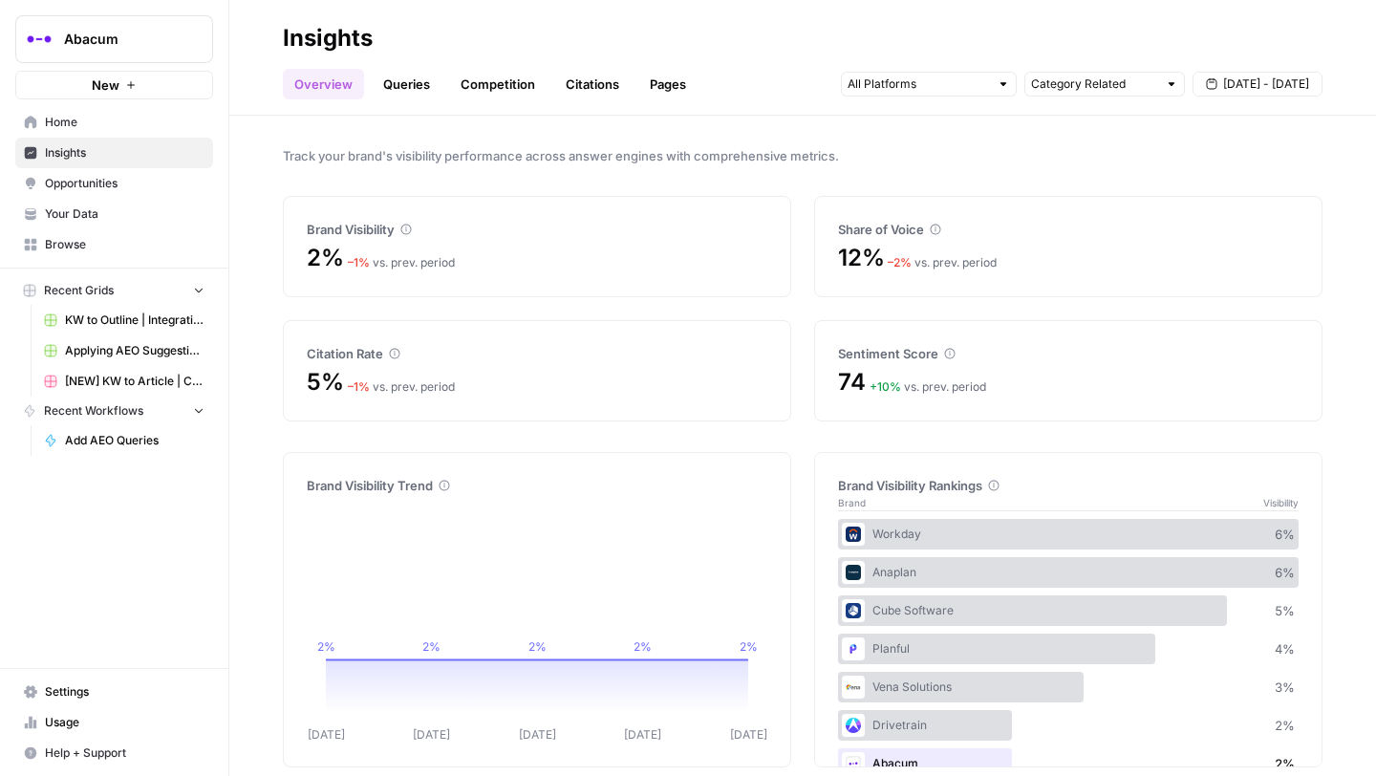
scroll to position [22, 0]
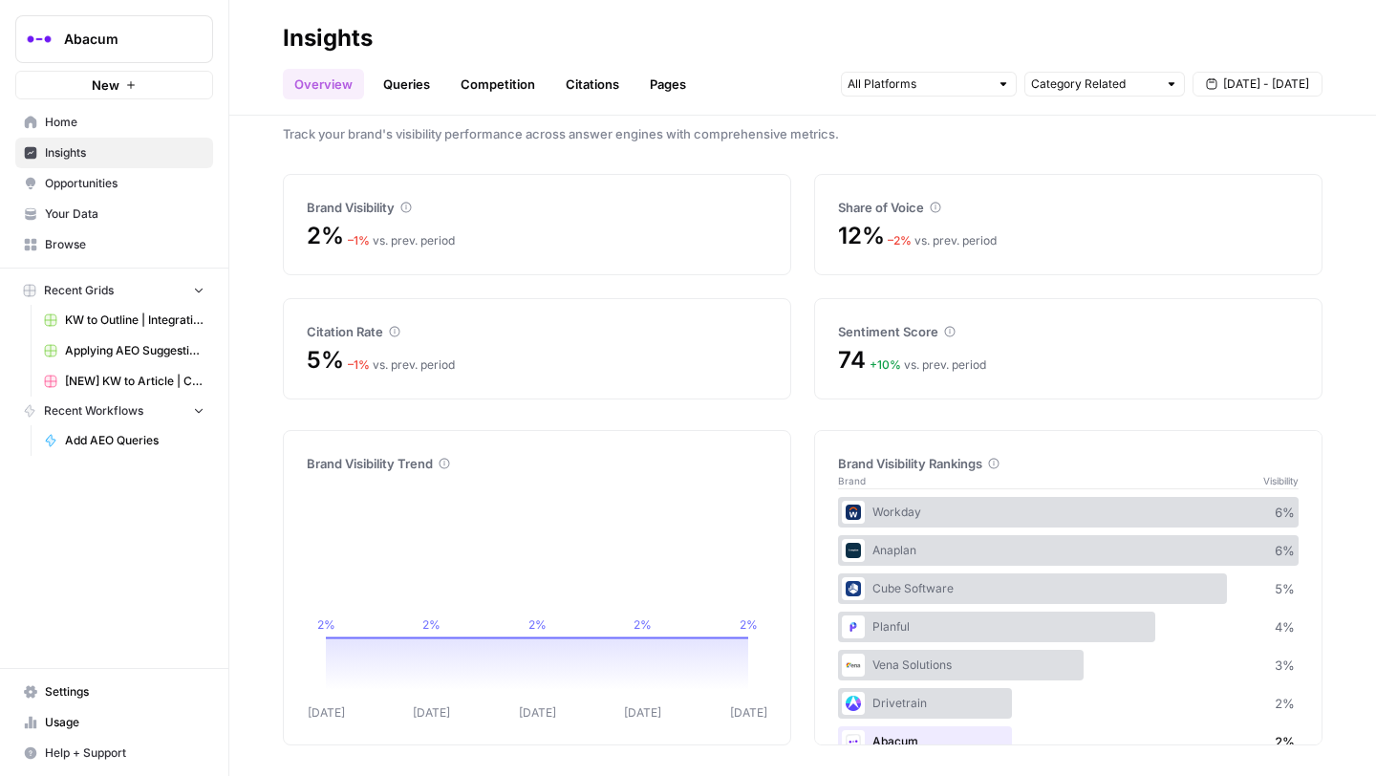
click at [420, 85] on link "Queries" at bounding box center [407, 84] width 70 height 31
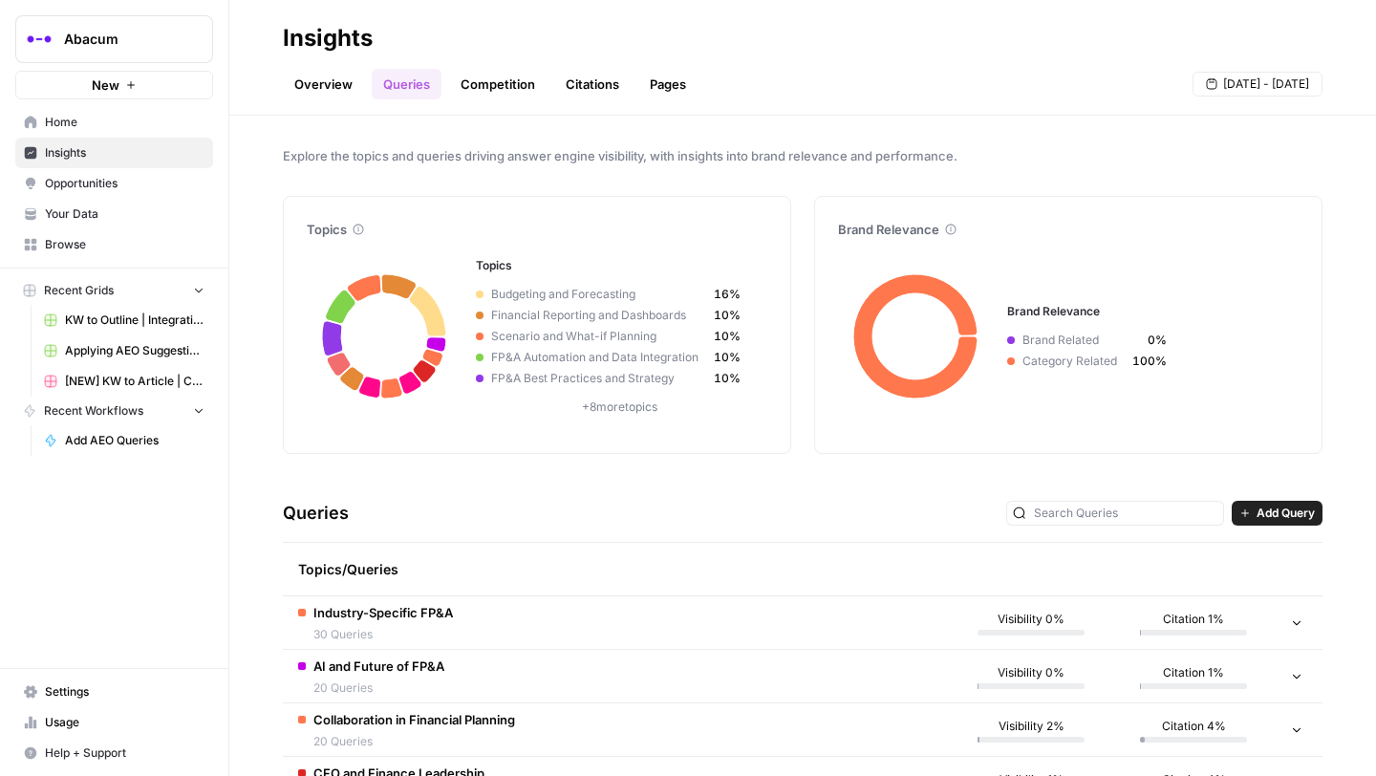
click at [1079, 359] on span "Category Related" at bounding box center [1072, 360] width 117 height 17
click at [605, 291] on span "Budgeting and Forecasting" at bounding box center [598, 294] width 230 height 17
click at [331, 89] on link "Overview" at bounding box center [323, 84] width 81 height 31
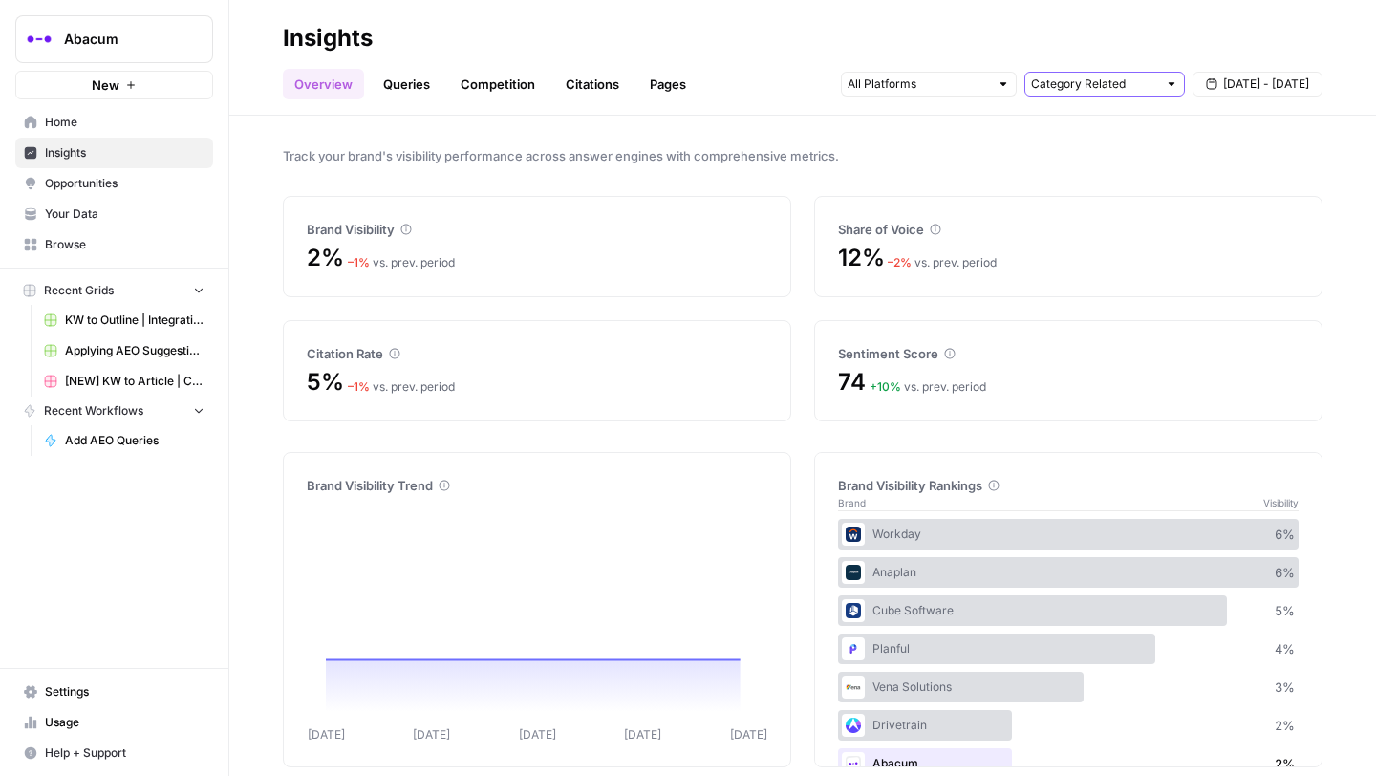
click at [1121, 80] on input "text" at bounding box center [1094, 84] width 126 height 19
click at [1080, 126] on span "All Queries" at bounding box center [1100, 126] width 120 height 19
type input "Category Related"
click at [1079, 88] on input "text" at bounding box center [1094, 84] width 126 height 19
click at [1073, 155] on span "Brand Related" at bounding box center [1100, 152] width 120 height 19
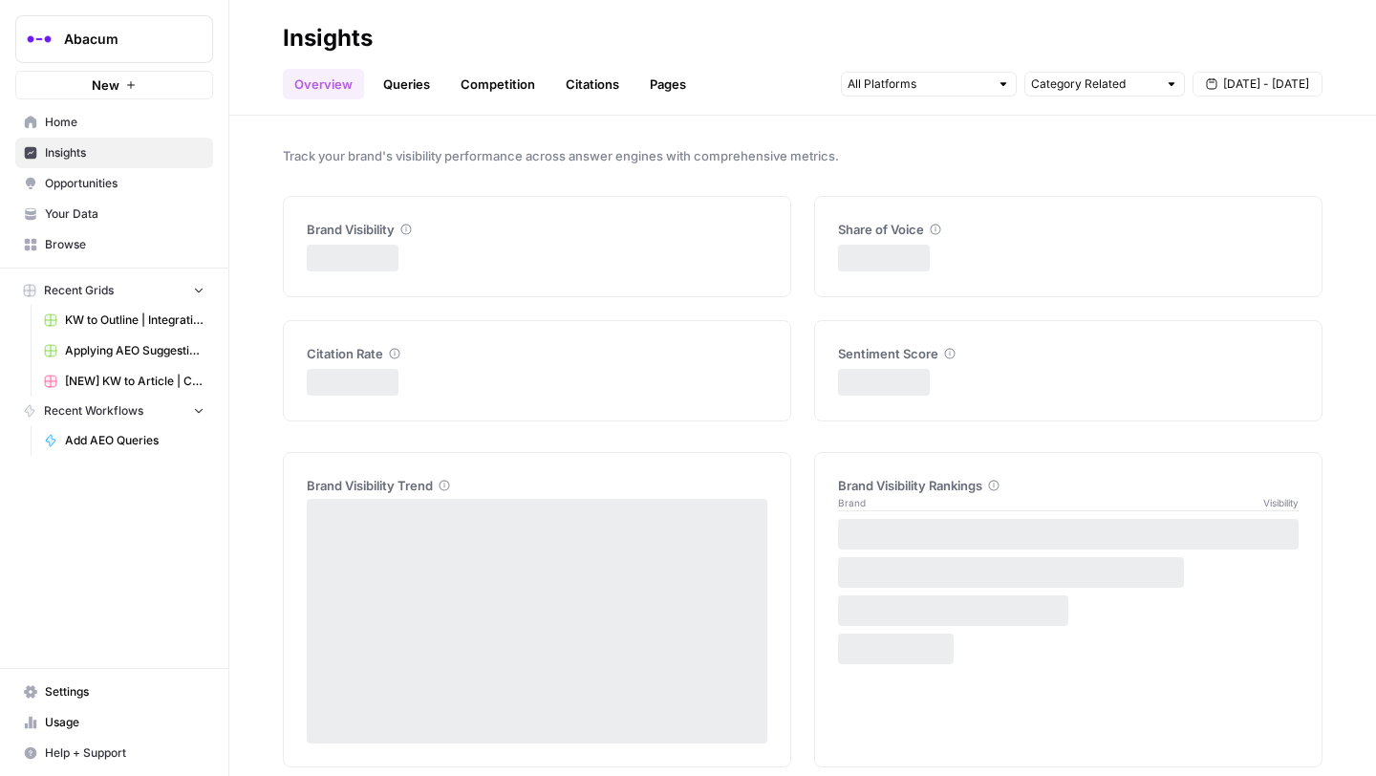
type input "Brand Related"
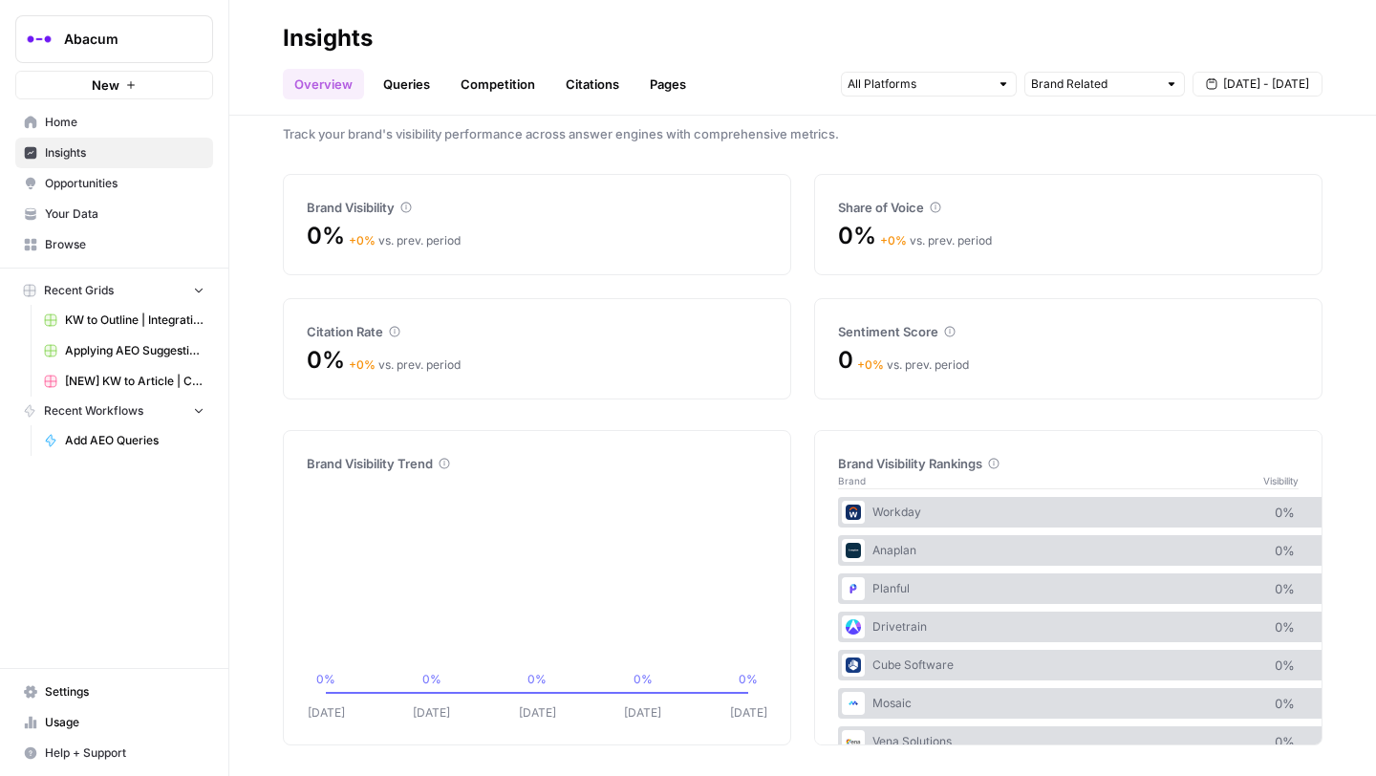
scroll to position [112, 0]
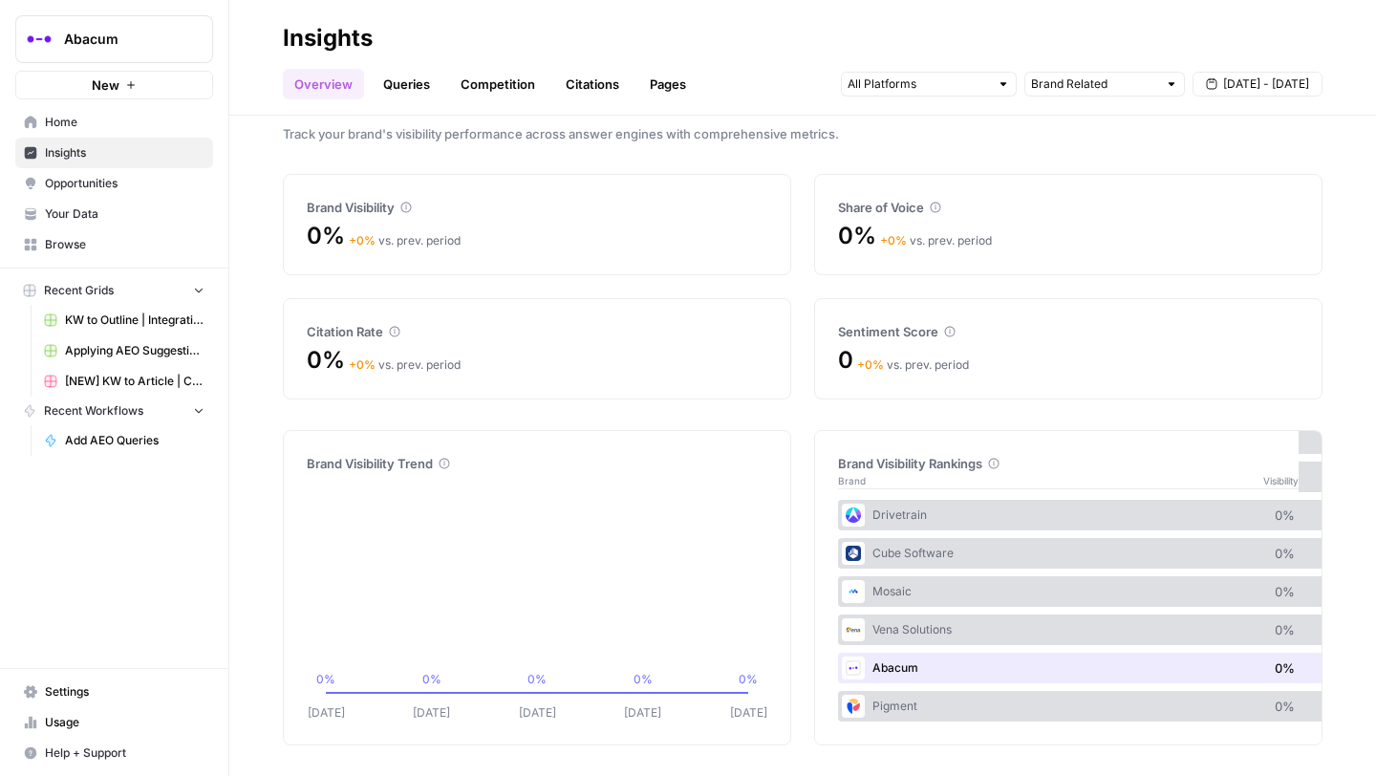
click at [394, 87] on link "Queries" at bounding box center [407, 84] width 70 height 31
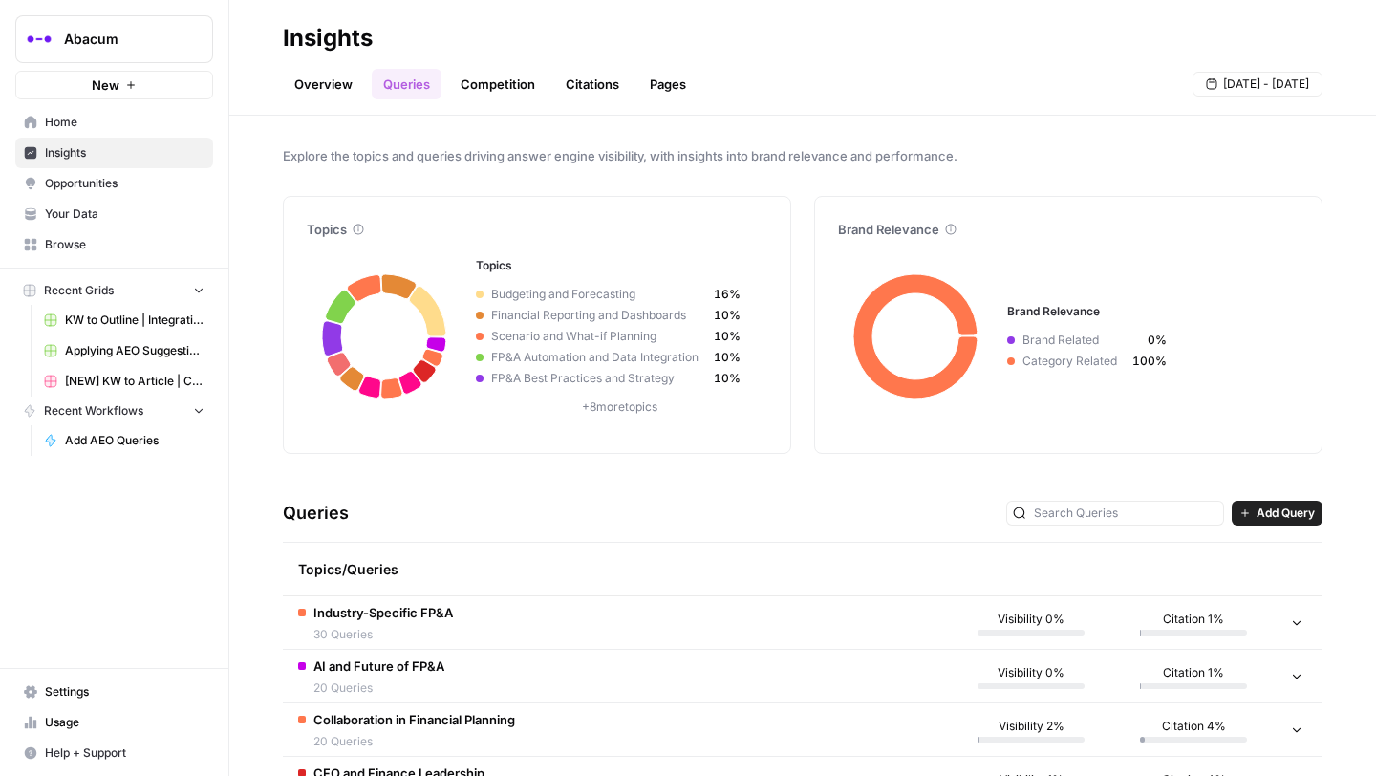
click at [314, 73] on link "Overview" at bounding box center [323, 84] width 81 height 31
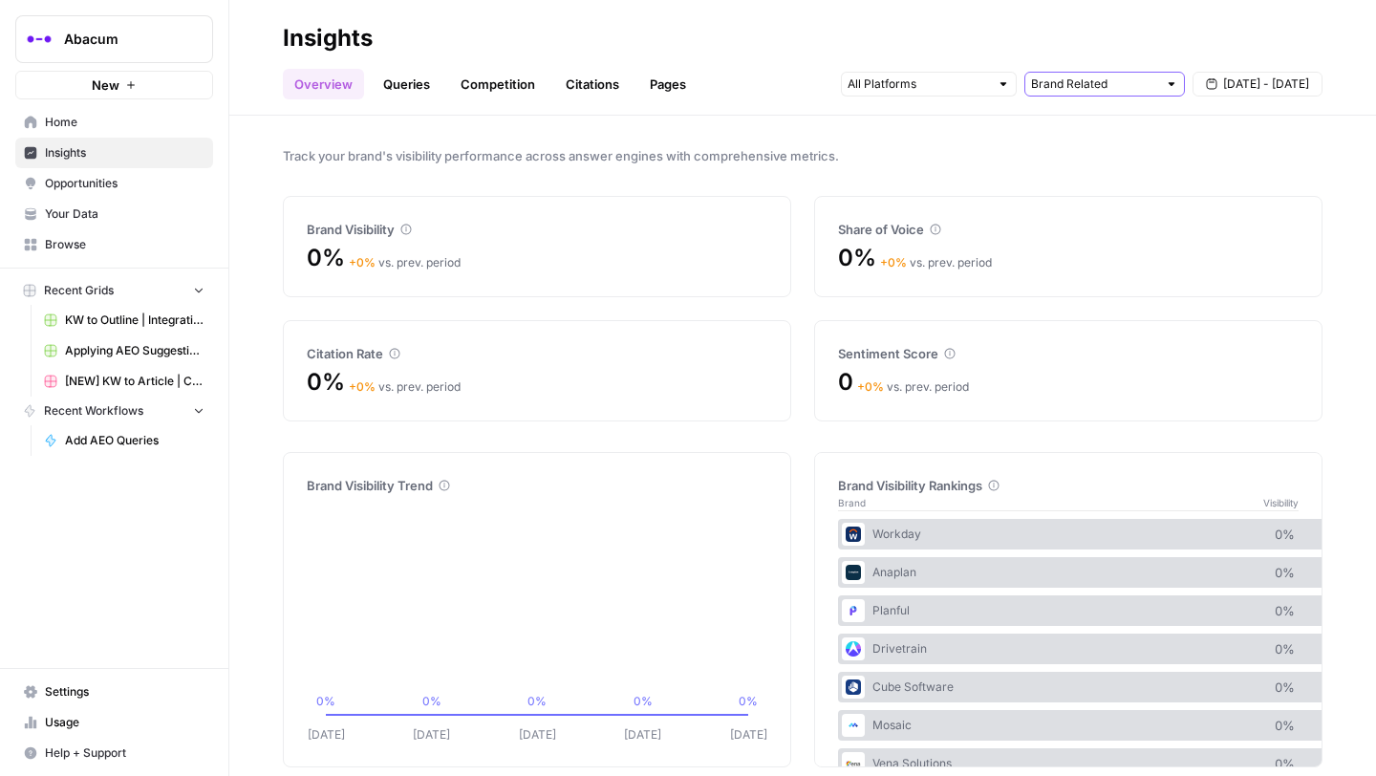
click at [1112, 85] on input "text" at bounding box center [1094, 84] width 126 height 19
click at [1096, 127] on span "All Queries" at bounding box center [1100, 126] width 120 height 19
type input "Category Related"
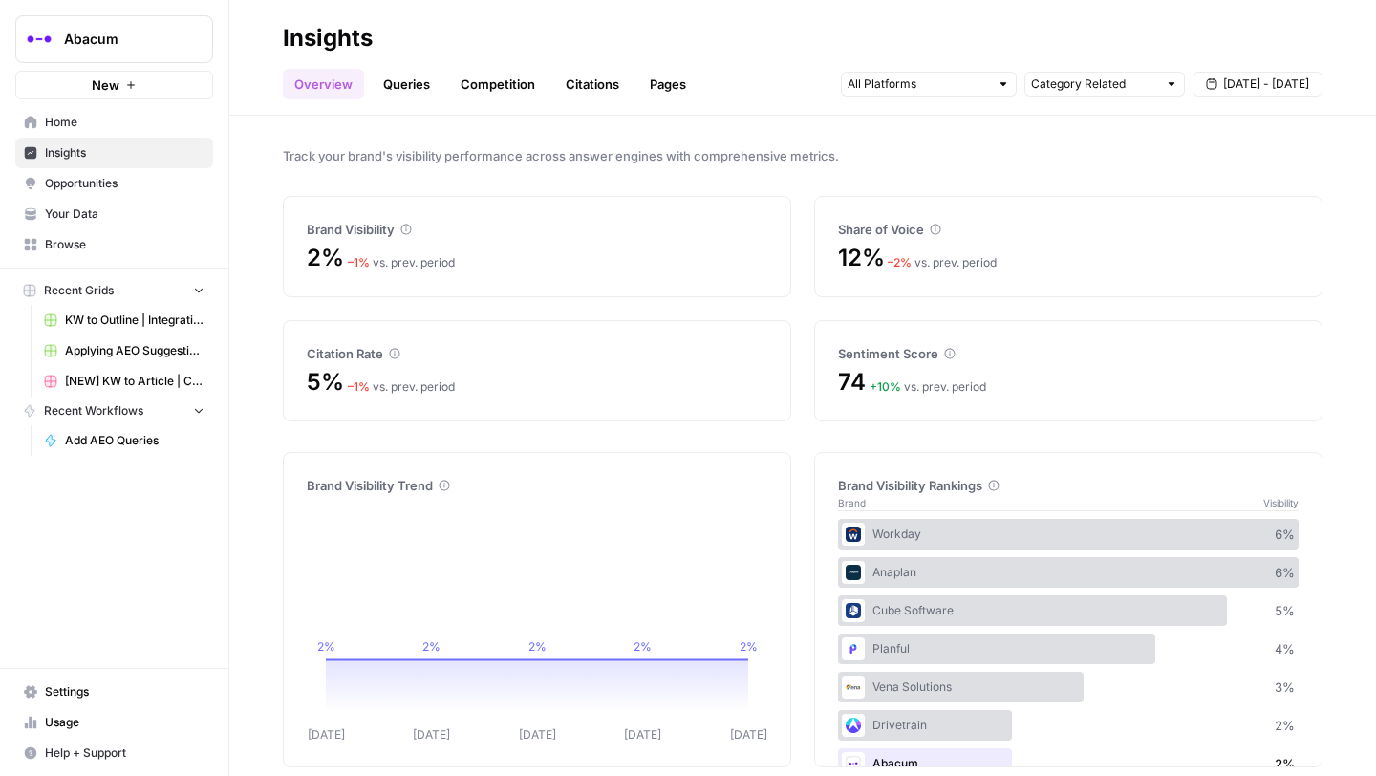
click at [420, 81] on link "Queries" at bounding box center [407, 84] width 70 height 31
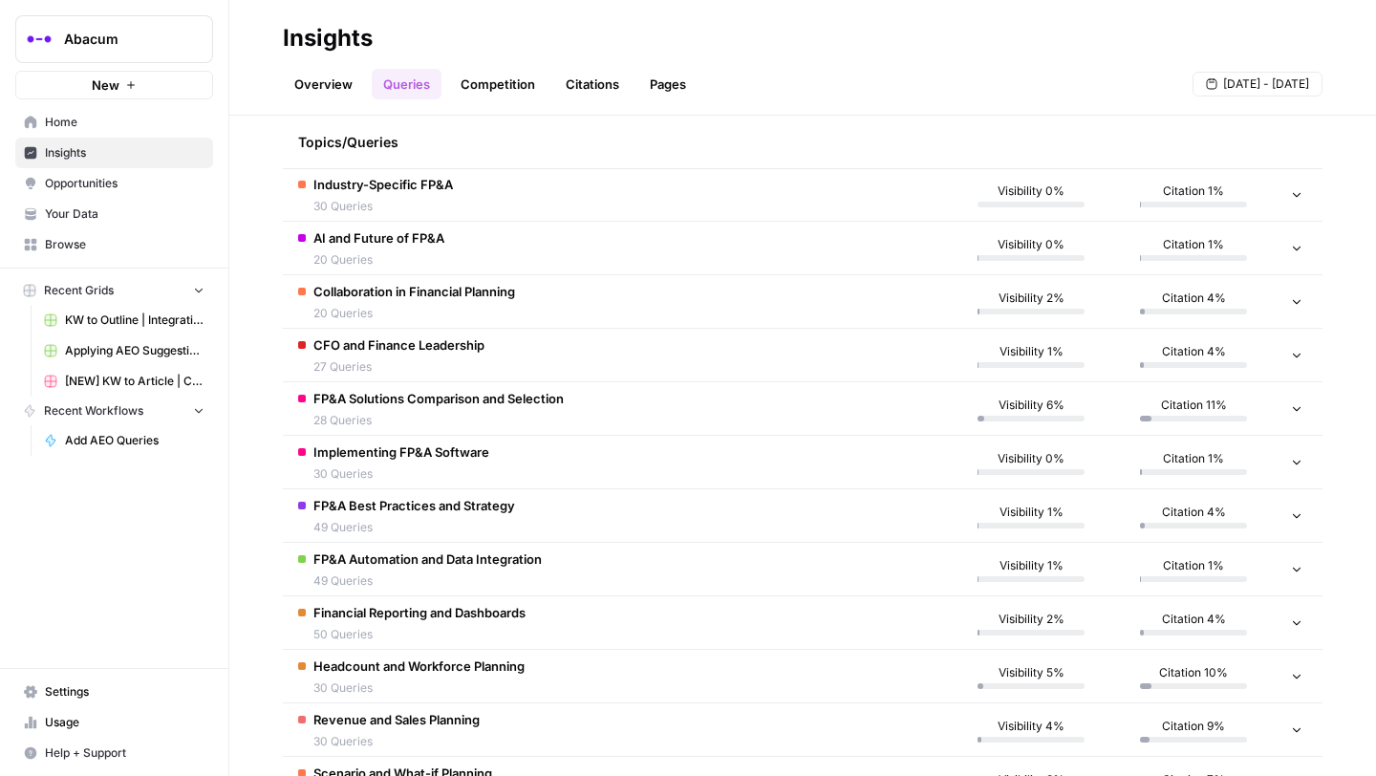
scroll to position [302, 0]
